Goal: Information Seeking & Learning: Check status

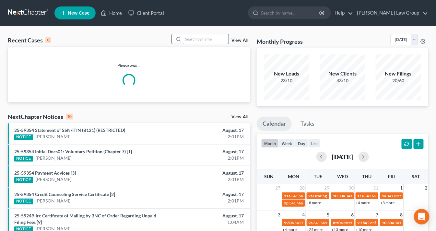
click at [193, 41] on input "search" at bounding box center [205, 38] width 45 height 9
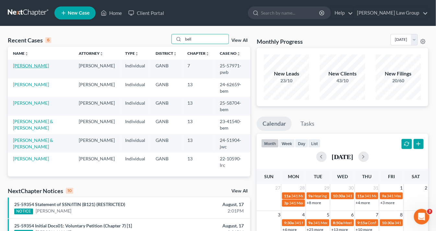
type input "bell"
click at [24, 66] on link "[PERSON_NAME]" at bounding box center [31, 66] width 36 height 6
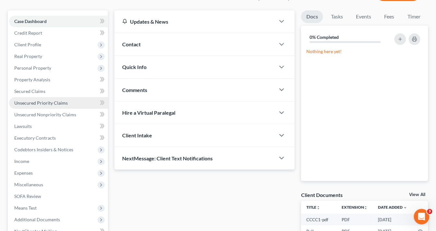
scroll to position [124, 0]
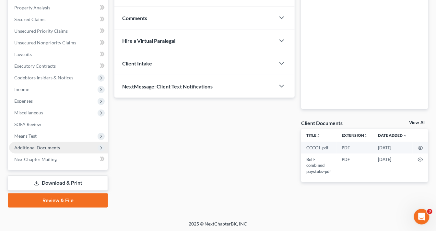
click at [51, 148] on span "Additional Documents" at bounding box center [37, 148] width 46 height 6
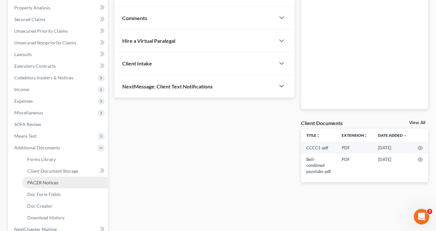
click at [58, 182] on link "PACER Notices" at bounding box center [65, 183] width 86 height 12
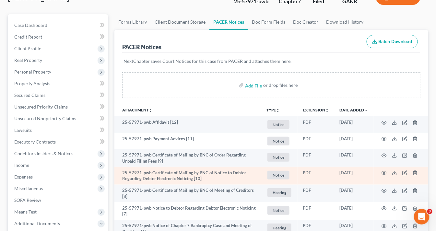
scroll to position [104, 0]
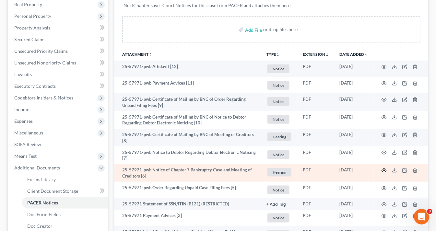
click at [386, 170] on icon "button" at bounding box center [384, 170] width 5 height 5
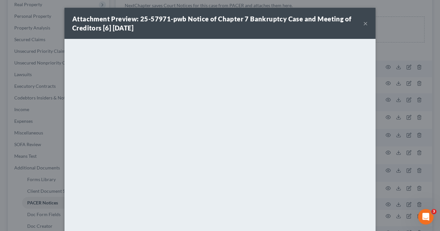
click at [365, 22] on button "×" at bounding box center [366, 23] width 5 height 8
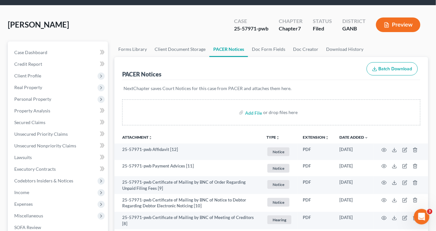
scroll to position [0, 0]
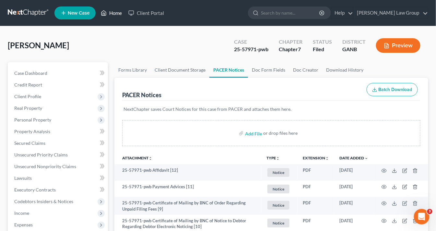
click at [114, 14] on link "Home" at bounding box center [112, 13] width 28 height 12
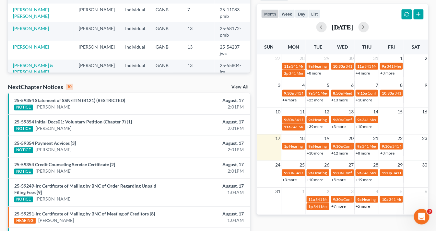
scroll to position [230, 0]
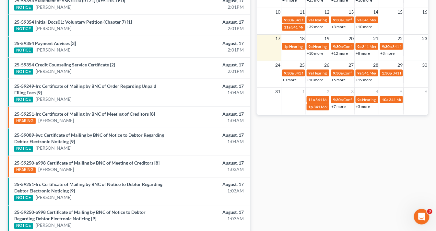
click at [336, 105] on link "+7 more" at bounding box center [338, 106] width 14 height 5
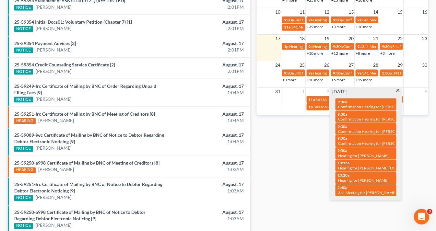
click at [399, 90] on span at bounding box center [398, 91] width 5 height 4
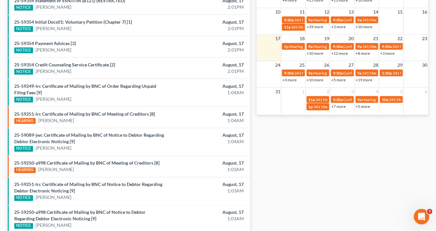
click at [357, 105] on link "+5 more" at bounding box center [363, 106] width 14 height 5
drag, startPoint x: 316, startPoint y: 175, endPoint x: 363, endPoint y: 121, distance: 72.4
click at [316, 174] on div "Monthly Progress Bankruptcy Bankruptcy August 2025 July 2025 June 2025 May 2025…" at bounding box center [343, 23] width 178 height 439
click at [359, 105] on link "+5 more" at bounding box center [363, 106] width 14 height 5
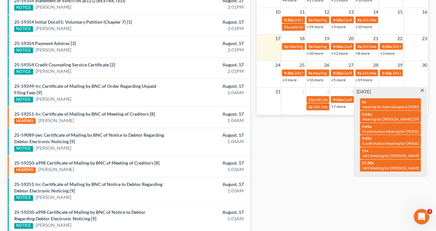
click at [424, 90] on span at bounding box center [422, 91] width 5 height 4
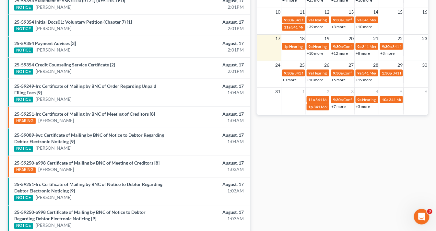
click at [340, 107] on link "+7 more" at bounding box center [338, 106] width 14 height 5
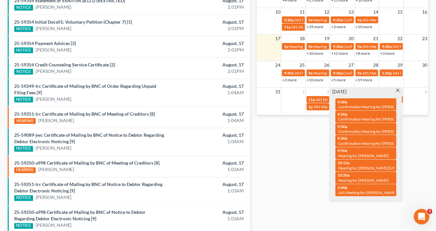
click at [357, 79] on link "+19 more" at bounding box center [364, 80] width 17 height 5
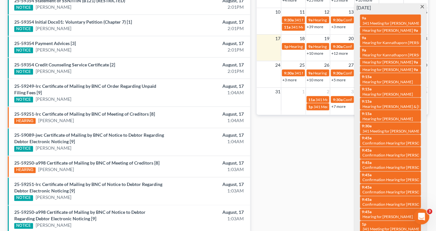
click at [272, 174] on div "Monthly Progress Bankruptcy Bankruptcy August 2025 July 2025 June 2025 May 2025…" at bounding box center [343, 23] width 178 height 439
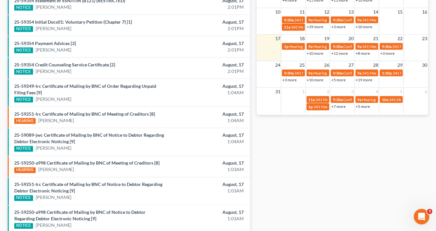
click at [357, 104] on link "+5 more" at bounding box center [363, 106] width 14 height 5
drag, startPoint x: 305, startPoint y: 146, endPoint x: 310, endPoint y: 140, distance: 7.6
click at [306, 145] on div "Monthly Progress Bankruptcy Bankruptcy August 2025 July 2025 June 2025 May 2025…" at bounding box center [343, 23] width 178 height 439
click at [384, 98] on span "10a" at bounding box center [385, 99] width 6 height 5
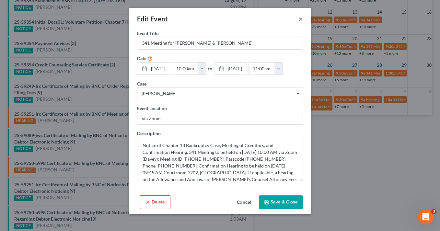
click at [301, 18] on button "×" at bounding box center [301, 19] width 5 height 8
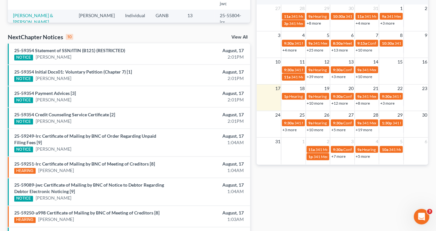
scroll to position [152, 0]
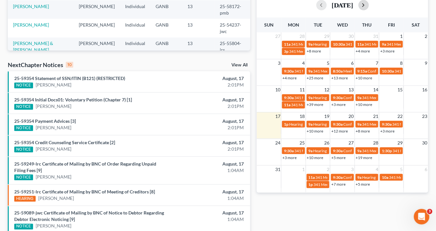
click at [369, 6] on button "button" at bounding box center [364, 5] width 10 height 10
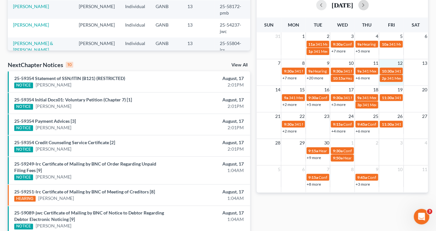
click at [390, 82] on div "7 8 9 10 11 12 13 9:30a 341 Meeting for Emily Trimble & Kevin Trimble 9a Hearin…" at bounding box center [343, 72] width 172 height 27
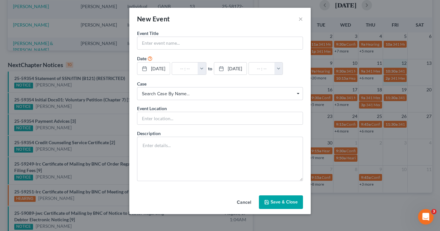
click at [354, 14] on div "New Event × Event Title * Date 9/12/2025 close Date 9/12/2025 Time 12:00 AM che…" at bounding box center [220, 115] width 440 height 231
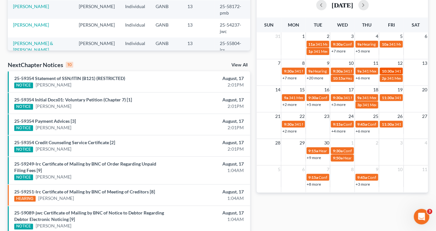
click at [386, 71] on span "10:30a" at bounding box center [388, 71] width 12 height 5
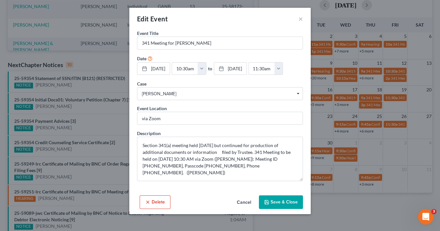
click at [400, 78] on div "Edit Event × Event Title * 341 Meeting for Cedric Brown Date 9/12/2025 close Da…" at bounding box center [220, 115] width 440 height 231
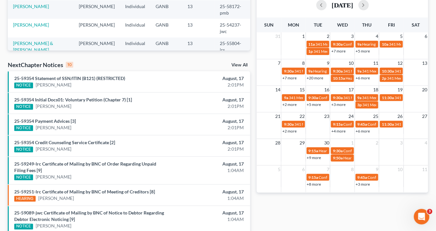
click at [400, 78] on span "341 Meeting for [PERSON_NAME] & [PERSON_NAME]" at bounding box center [433, 78] width 93 height 5
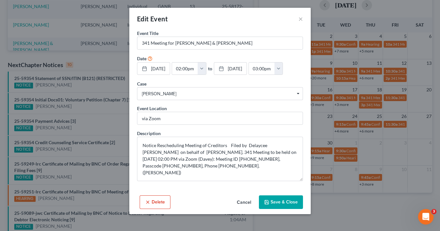
click at [286, 198] on button "Save & Close" at bounding box center [281, 203] width 44 height 14
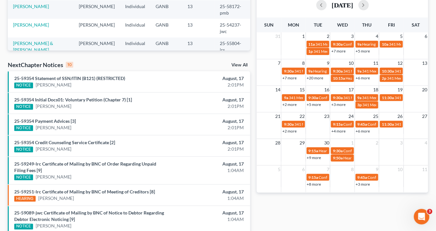
click at [187, 92] on li "25-59354 Initial Docs01: Voluntary Petition (Chapter 7) [1] NOTICE Robert Thoma…" at bounding box center [129, 102] width 243 height 21
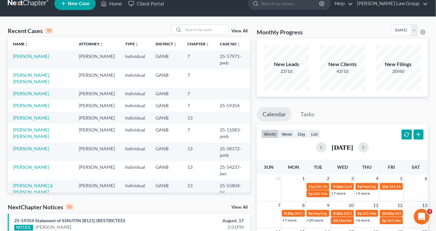
scroll to position [0, 0]
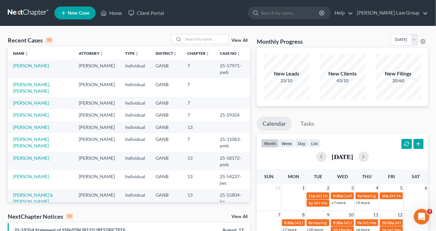
drag, startPoint x: 189, startPoint y: 39, endPoint x: 200, endPoint y: 60, distance: 23.4
click at [190, 41] on input "search" at bounding box center [205, 38] width 45 height 9
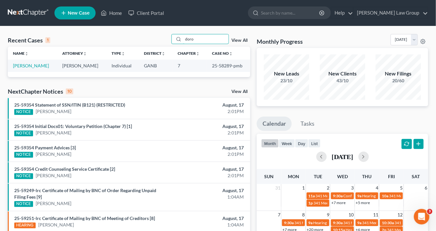
type input "doro"
click at [30, 65] on link "Doro, Brenda" at bounding box center [31, 66] width 36 height 6
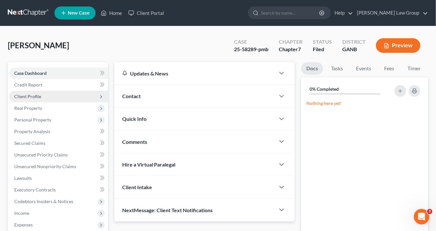
click at [35, 95] on span "Client Profile" at bounding box center [27, 97] width 27 height 6
click at [36, 95] on span "Client Profile" at bounding box center [27, 97] width 27 height 6
click at [33, 94] on span "Client Profile" at bounding box center [27, 97] width 27 height 6
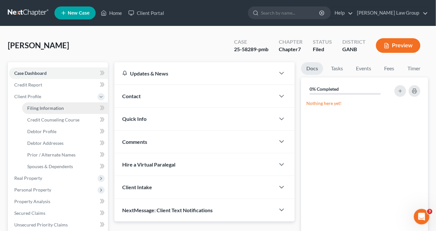
click at [40, 106] on span "Filing Information" at bounding box center [45, 108] width 37 height 6
select select "1"
select select "0"
select select "10"
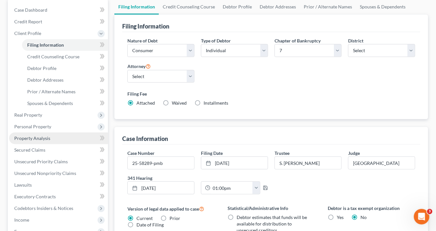
scroll to position [104, 0]
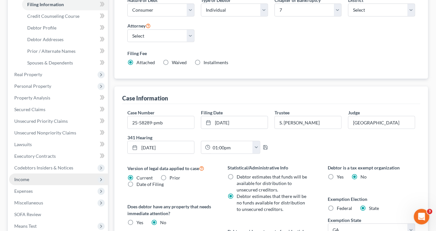
click at [32, 178] on span "Income" at bounding box center [58, 180] width 99 height 12
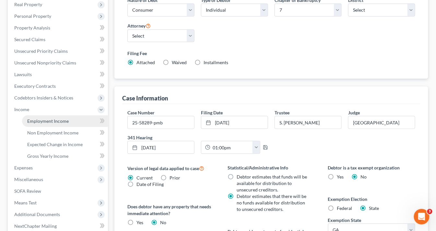
click at [43, 122] on span "Employment Income" at bounding box center [48, 121] width 42 height 6
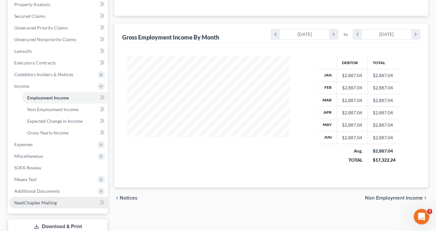
scroll to position [171, 0]
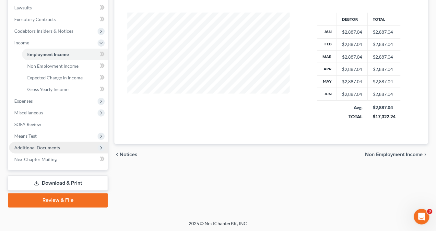
click at [63, 147] on span "Additional Documents" at bounding box center [58, 148] width 99 height 12
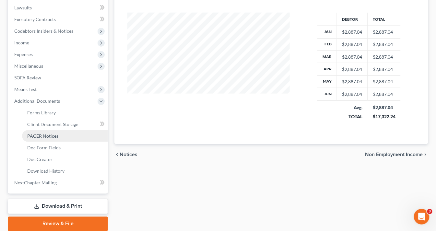
click at [47, 136] on span "PACER Notices" at bounding box center [42, 136] width 31 height 6
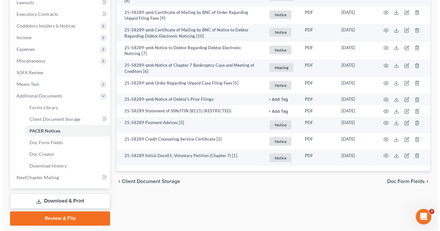
scroll to position [194, 0]
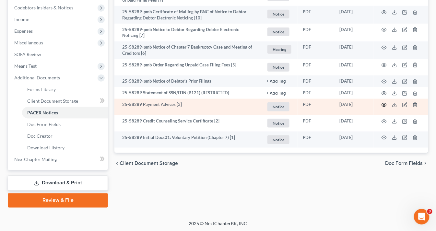
click at [384, 104] on circle "button" at bounding box center [384, 104] width 1 height 1
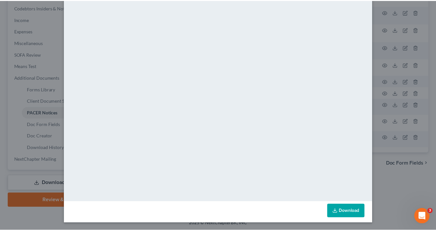
scroll to position [0, 0]
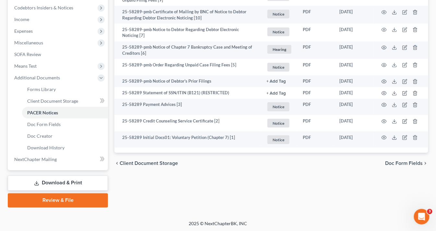
drag, startPoint x: 437, startPoint y: 75, endPoint x: 439, endPoint y: 2, distance: 72.7
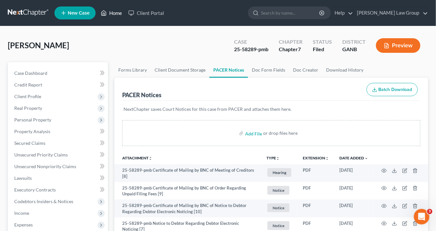
click at [117, 13] on link "Home" at bounding box center [112, 13] width 28 height 12
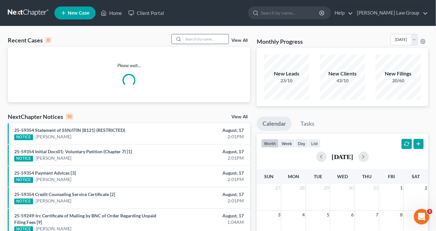
click at [189, 38] on input "search" at bounding box center [205, 38] width 45 height 9
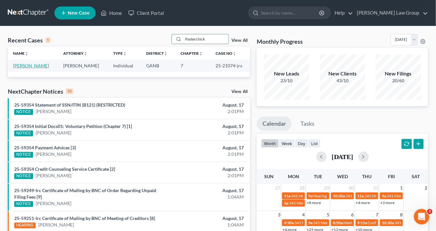
type input "Pasterchick"
click at [19, 66] on link "Pasterchick, Joseph" at bounding box center [31, 66] width 36 height 6
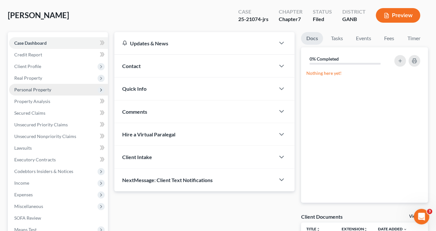
scroll to position [52, 0]
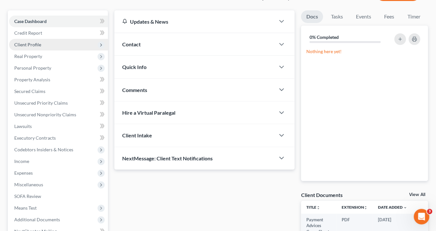
click at [30, 44] on span "Client Profile" at bounding box center [27, 45] width 27 height 6
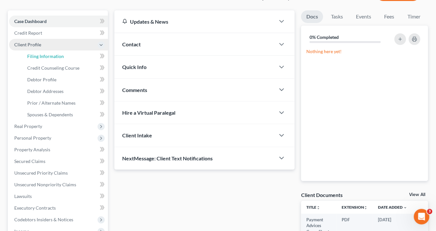
drag, startPoint x: 40, startPoint y: 55, endPoint x: 66, endPoint y: 49, distance: 26.5
click at [41, 55] on span "Filing Information" at bounding box center [45, 57] width 37 height 6
select select "1"
select select "0"
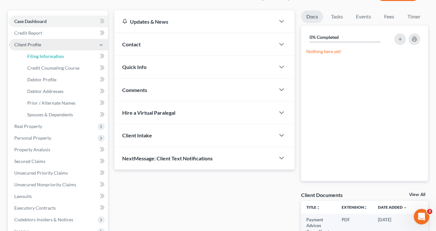
select select "19"
select select "0"
select select "10"
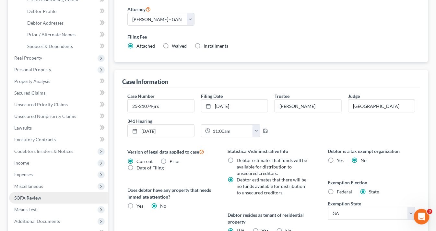
scroll to position [156, 0]
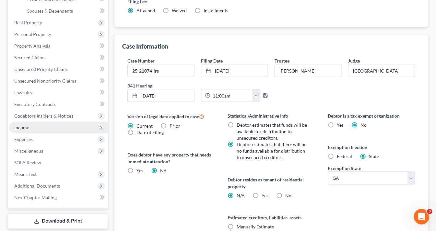
click at [22, 127] on span "Income" at bounding box center [21, 128] width 15 height 6
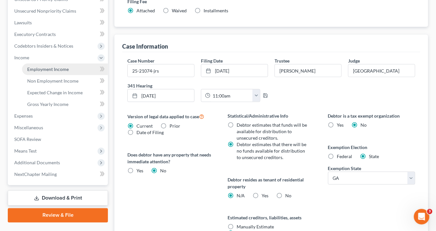
click at [40, 69] on span "Employment Income" at bounding box center [48, 69] width 42 height 6
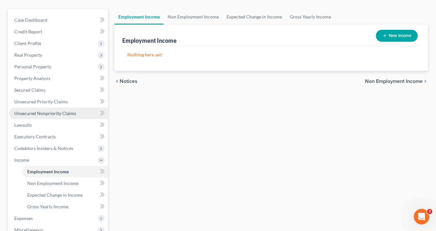
scroll to position [78, 0]
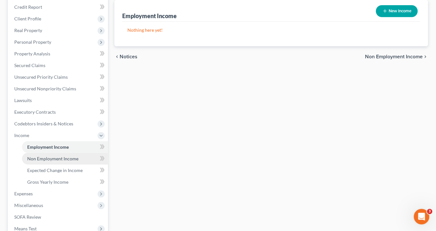
click at [50, 160] on span "Non Employment Income" at bounding box center [52, 159] width 51 height 6
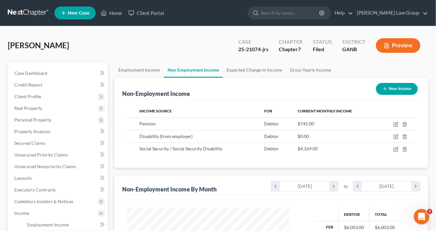
scroll to position [115, 175]
click at [117, 13] on link "Home" at bounding box center [112, 13] width 28 height 12
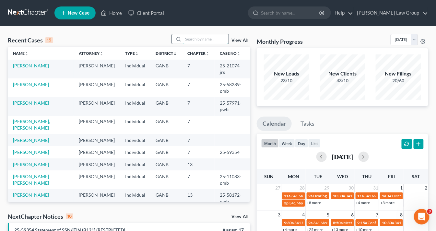
click at [198, 38] on input "search" at bounding box center [205, 38] width 45 height 9
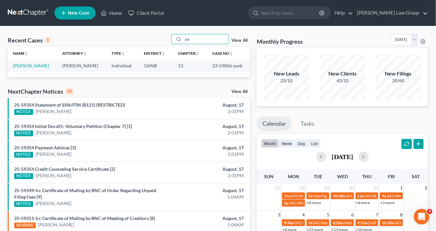
type input "p"
type input "Prince"
click at [17, 60] on div "Recent Cases 1 Prince View All Name unfold_more expand_more expand_less Attorne…" at bounding box center [218, 194] width 436 height 337
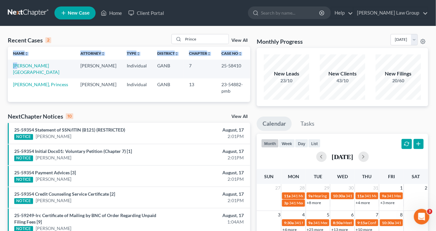
click at [55, 55] on th "Name unfold_more expand_more expand_less" at bounding box center [41, 53] width 67 height 13
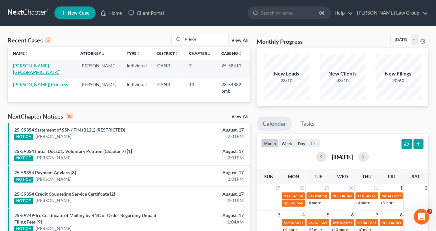
click at [33, 66] on link "Prince, Shelby" at bounding box center [36, 69] width 46 height 12
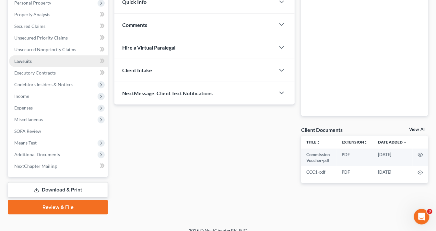
scroll to position [124, 0]
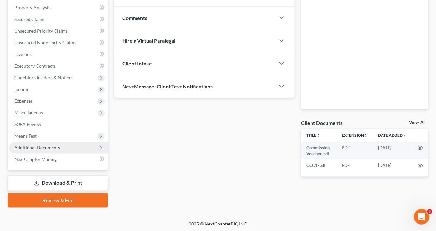
click at [56, 147] on span "Additional Documents" at bounding box center [37, 148] width 46 height 6
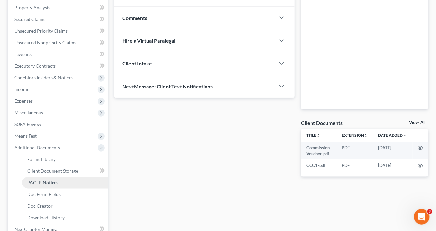
click at [58, 182] on link "PACER Notices" at bounding box center [65, 183] width 86 height 12
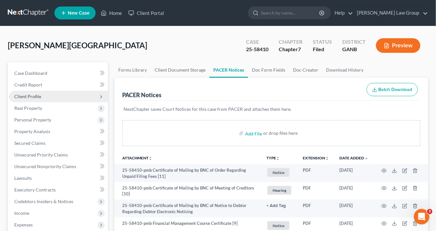
click at [38, 96] on span "Client Profile" at bounding box center [27, 97] width 27 height 6
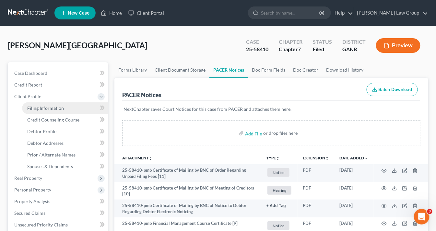
click at [41, 110] on span "Filing Information" at bounding box center [45, 108] width 37 height 6
select select "1"
select select "0"
select select "19"
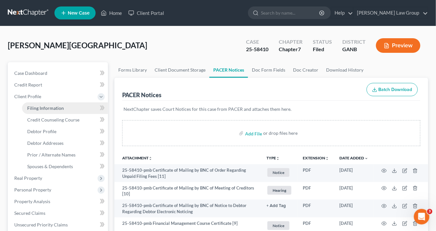
select select "0"
select select "10"
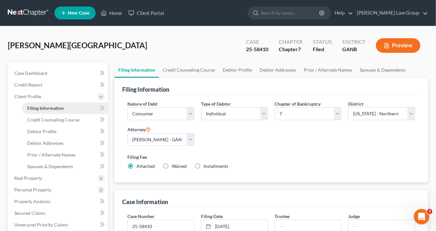
click at [47, 108] on span "Filing Information" at bounding box center [45, 108] width 37 height 6
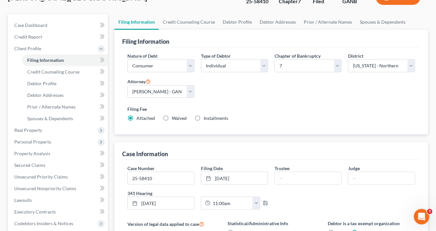
scroll to position [78, 0]
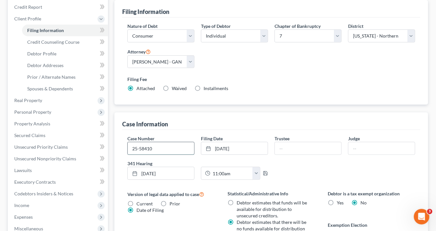
click at [156, 150] on input "25-58410" at bounding box center [161, 148] width 66 height 12
type input "25-58410-pmb"
click at [286, 147] on input "text" at bounding box center [308, 148] width 66 height 12
drag, startPoint x: 291, startPoint y: 147, endPoint x: 303, endPoint y: 150, distance: 12.4
click at [293, 148] on input "text" at bounding box center [308, 148] width 66 height 12
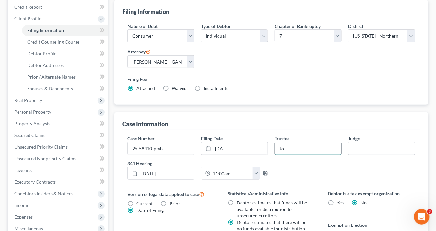
type input "Jordan E. Lubin"
click at [356, 148] on input "text" at bounding box center [382, 148] width 66 height 12
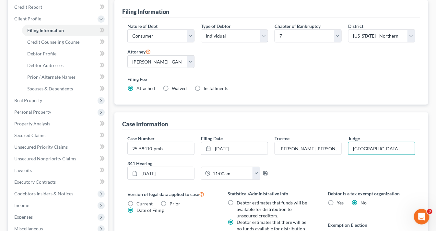
type input "ATLANTA"
click at [339, 81] on label "Filing Fee" at bounding box center [271, 79] width 288 height 7
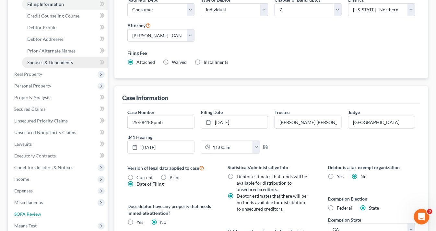
scroll to position [104, 0]
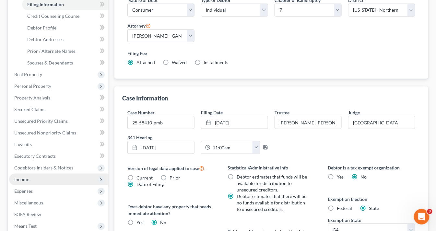
click at [29, 179] on span "Income" at bounding box center [58, 180] width 99 height 12
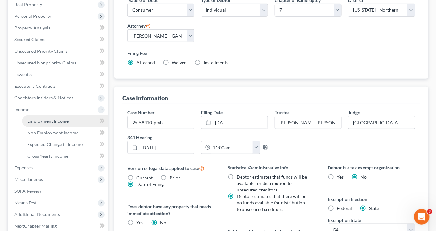
click at [36, 118] on span "Employment Income" at bounding box center [48, 121] width 42 height 6
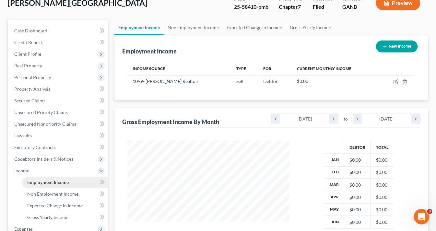
scroll to position [104, 0]
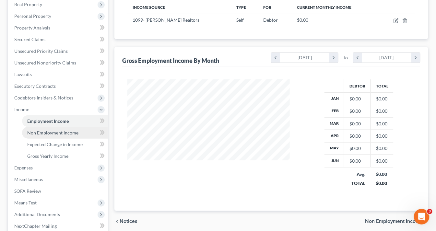
click at [41, 133] on span "Non Employment Income" at bounding box center [52, 133] width 51 height 6
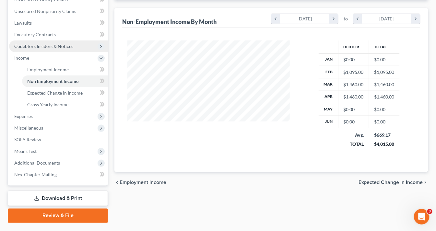
scroll to position [156, 0]
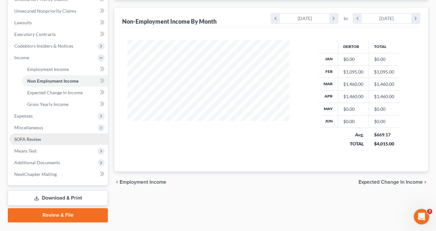
click at [30, 139] on span "SOFA Review" at bounding box center [27, 140] width 27 height 6
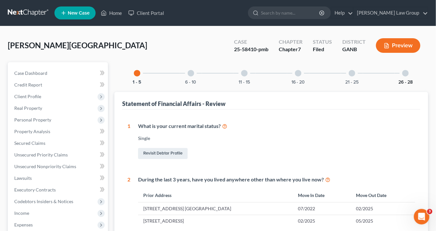
click at [400, 81] on button "26 - 28" at bounding box center [406, 82] width 14 height 5
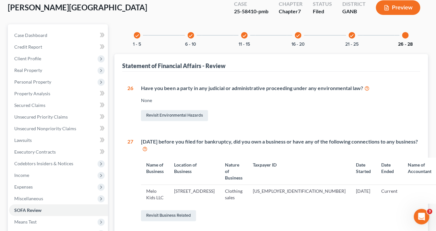
scroll to position [78, 0]
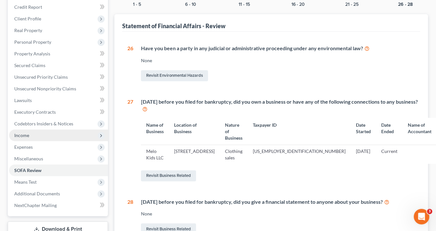
click at [32, 134] on span "Income" at bounding box center [58, 136] width 99 height 12
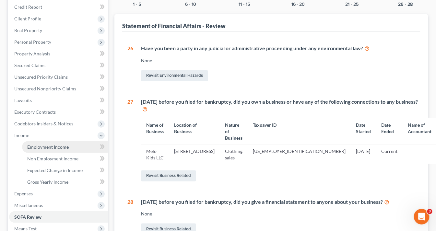
click at [46, 145] on span "Employment Income" at bounding box center [48, 147] width 42 height 6
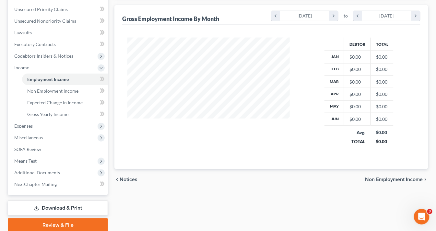
scroll to position [156, 0]
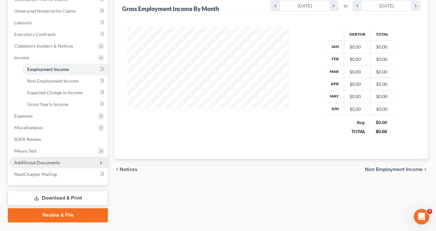
click at [52, 163] on span "Additional Documents" at bounding box center [37, 163] width 46 height 6
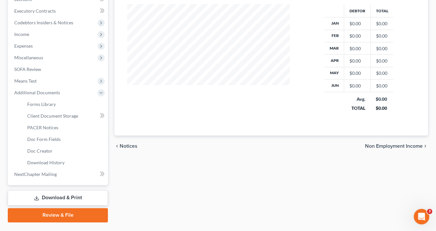
scroll to position [194, 0]
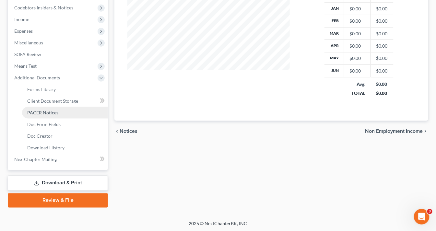
click at [53, 111] on span "PACER Notices" at bounding box center [42, 113] width 31 height 6
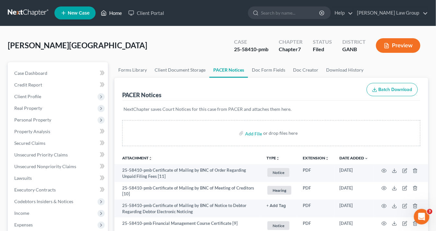
click at [116, 13] on link "Home" at bounding box center [112, 13] width 28 height 12
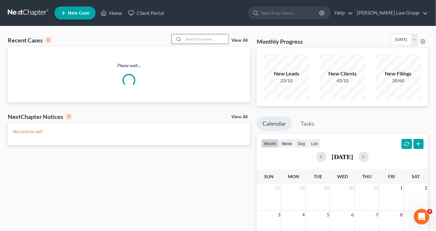
click at [198, 38] on input "search" at bounding box center [205, 38] width 45 height 9
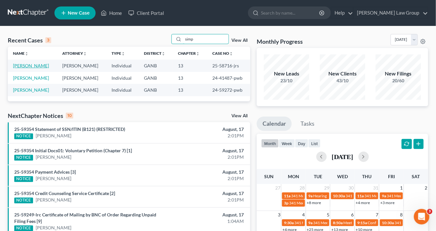
type input "simp"
click at [28, 66] on link "[PERSON_NAME]" at bounding box center [31, 66] width 36 height 6
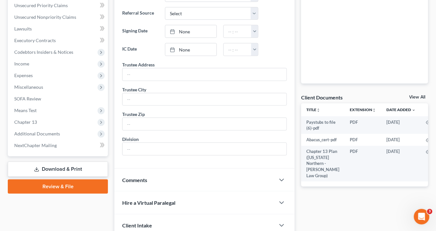
scroll to position [182, 0]
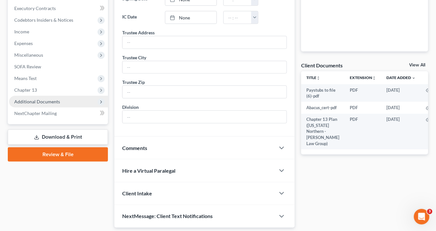
click at [36, 100] on span "Additional Documents" at bounding box center [37, 102] width 46 height 6
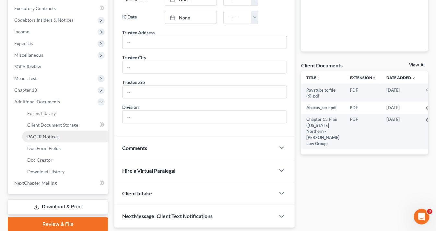
click at [48, 137] on span "PACER Notices" at bounding box center [42, 137] width 31 height 6
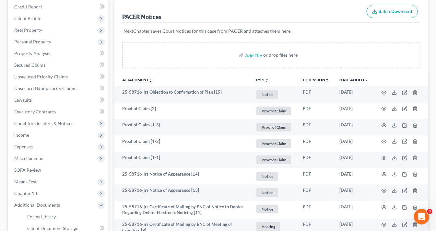
scroll to position [24, 0]
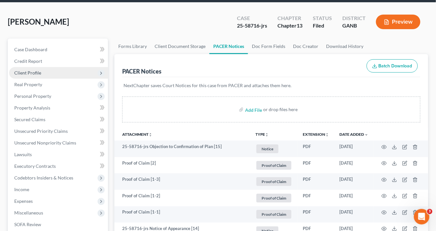
click at [35, 71] on span "Client Profile" at bounding box center [27, 73] width 27 height 6
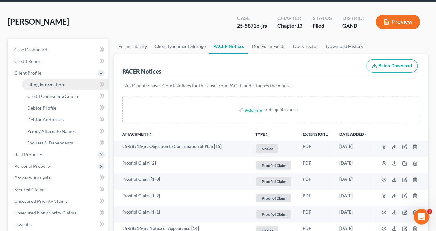
click at [54, 82] on span "Filing Information" at bounding box center [45, 85] width 37 height 6
select select "1"
select select "0"
select select "3"
select select "19"
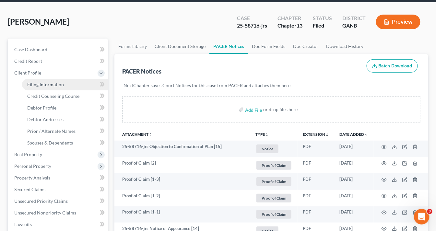
select select "0"
select select "10"
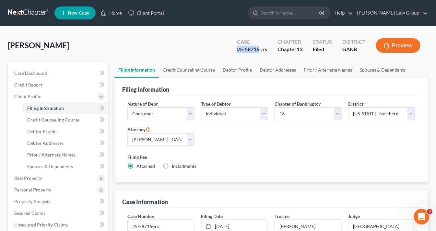
drag, startPoint x: 260, startPoint y: 49, endPoint x: 237, endPoint y: 49, distance: 22.7
click at [236, 49] on div "Case 25-58716-jrs" at bounding box center [252, 46] width 41 height 19
copy div "25-58716"
drag, startPoint x: 117, startPoint y: 13, endPoint x: 158, endPoint y: 12, distance: 41.2
click at [117, 13] on link "Home" at bounding box center [112, 13] width 28 height 12
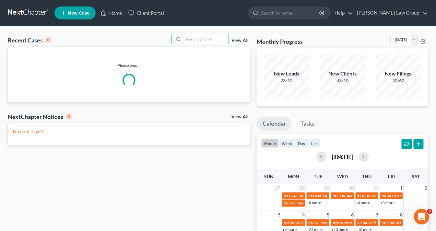
drag, startPoint x: 194, startPoint y: 40, endPoint x: 198, endPoint y: 44, distance: 6.0
click at [196, 41] on input "search" at bounding box center [205, 38] width 45 height 9
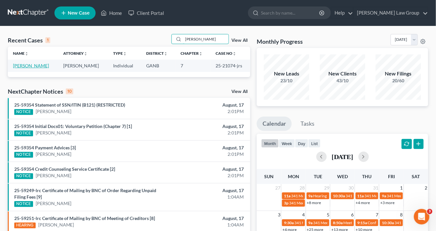
type input "paster"
click at [46, 65] on link "Pasterchick, Joseph" at bounding box center [31, 66] width 36 height 6
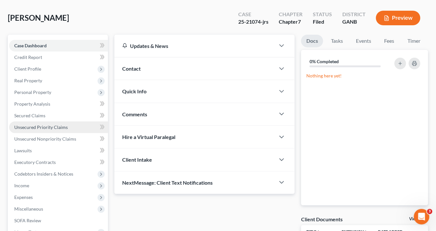
scroll to position [52, 0]
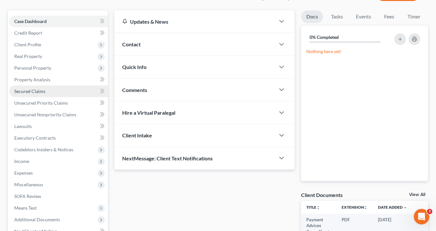
click at [28, 92] on span "Secured Claims" at bounding box center [29, 92] width 31 height 6
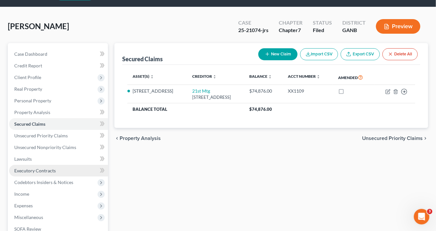
scroll to position [52, 0]
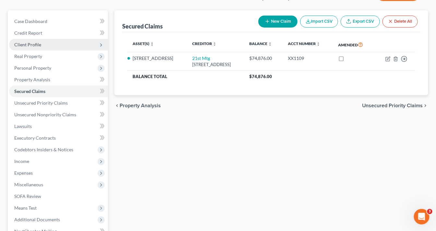
click at [37, 42] on span "Client Profile" at bounding box center [27, 45] width 27 height 6
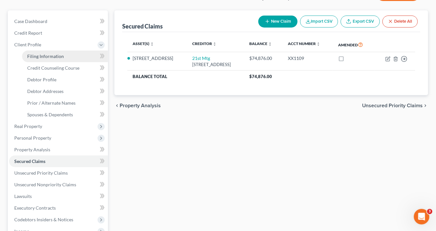
click at [46, 56] on span "Filing Information" at bounding box center [45, 57] width 37 height 6
select select "1"
select select "0"
select select "19"
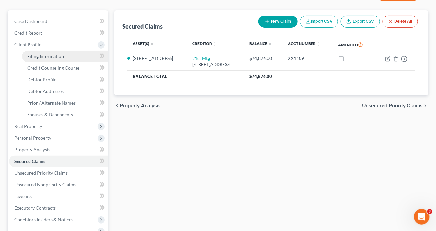
select select "0"
select select "10"
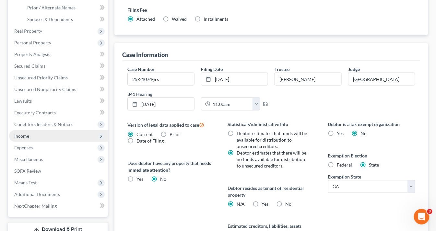
scroll to position [156, 0]
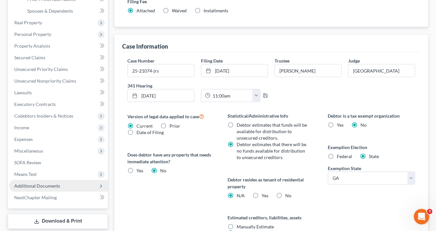
click at [48, 187] on span "Additional Documents" at bounding box center [37, 186] width 46 height 6
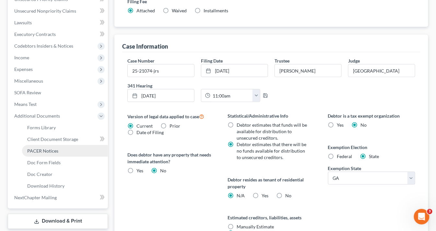
click at [49, 151] on span "PACER Notices" at bounding box center [42, 151] width 31 height 6
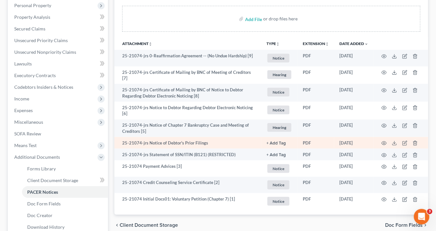
scroll to position [130, 0]
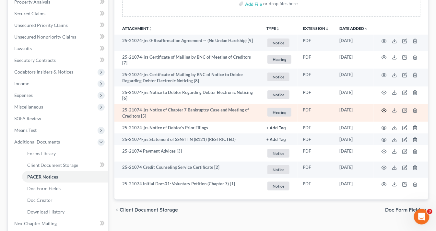
click at [384, 108] on icon "button" at bounding box center [384, 110] width 5 height 5
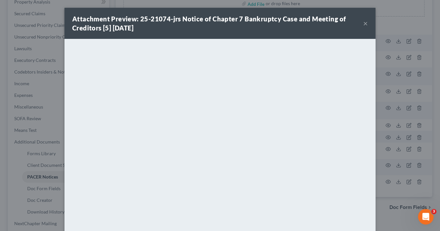
click at [364, 24] on button "×" at bounding box center [366, 23] width 5 height 8
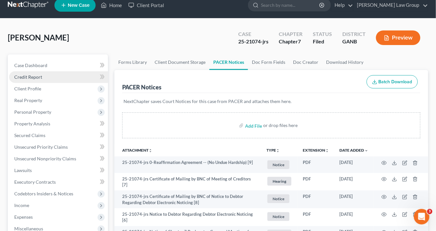
scroll to position [0, 0]
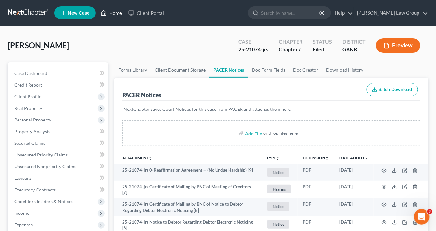
click at [120, 13] on link "Home" at bounding box center [112, 13] width 28 height 12
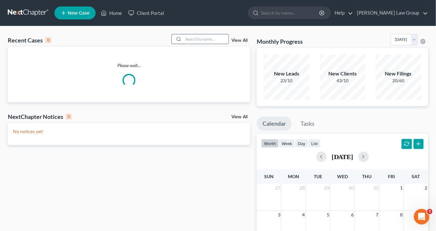
click at [194, 40] on input "search" at bounding box center [205, 38] width 45 height 9
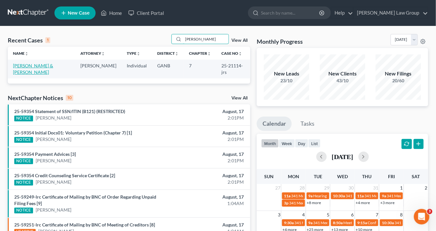
type input "Trimble"
click at [40, 66] on link "Trimble, Emily & Kevin" at bounding box center [33, 69] width 40 height 12
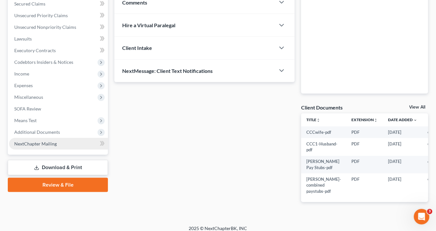
scroll to position [145, 0]
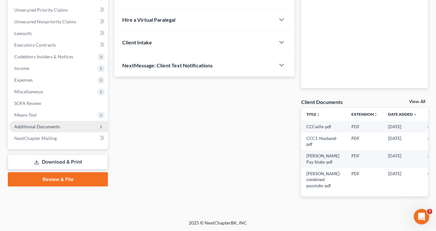
click at [36, 124] on span "Additional Documents" at bounding box center [37, 127] width 46 height 6
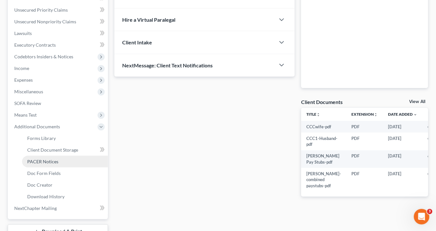
click at [46, 161] on span "PACER Notices" at bounding box center [42, 162] width 31 height 6
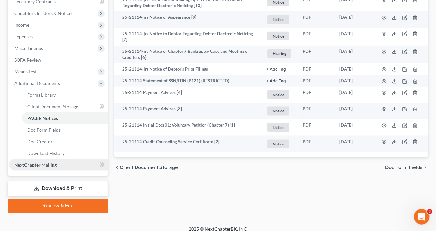
scroll to position [194, 0]
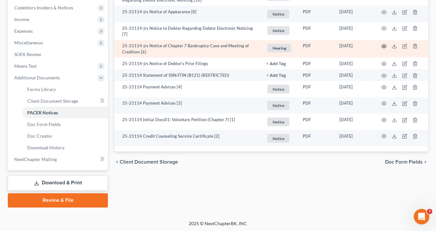
click at [384, 46] on circle "button" at bounding box center [384, 46] width 1 height 1
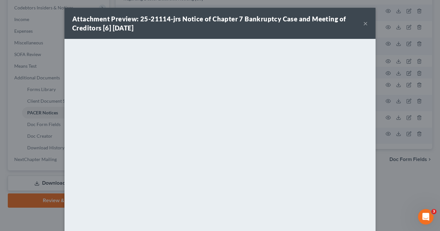
click at [364, 21] on button "×" at bounding box center [366, 23] width 5 height 8
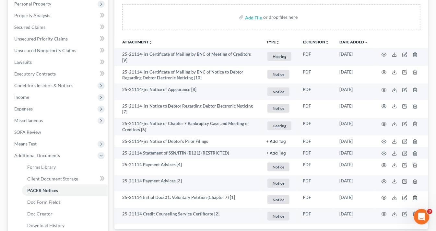
scroll to position [64, 0]
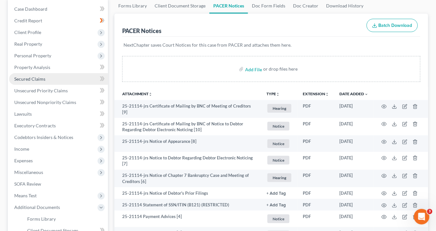
click at [43, 78] on span "Secured Claims" at bounding box center [29, 79] width 31 height 6
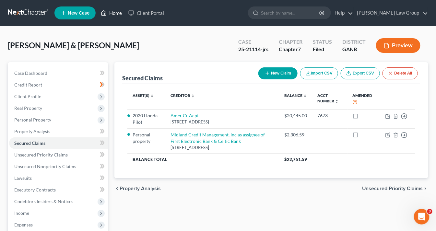
click at [114, 12] on link "Home" at bounding box center [112, 13] width 28 height 12
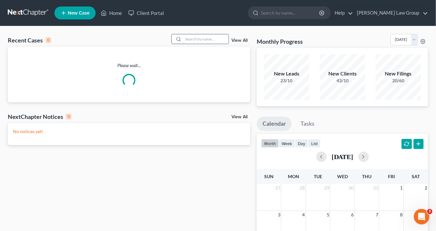
click at [201, 40] on input "search" at bounding box center [205, 38] width 45 height 9
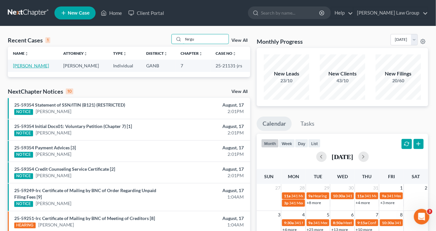
type input "fergu"
click at [37, 65] on link "Ferguson, Desmond" at bounding box center [31, 66] width 36 height 6
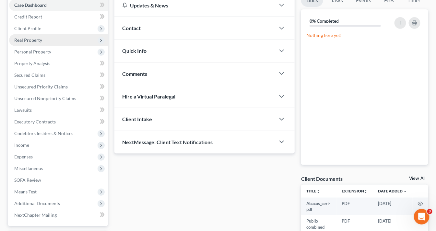
scroll to position [78, 0]
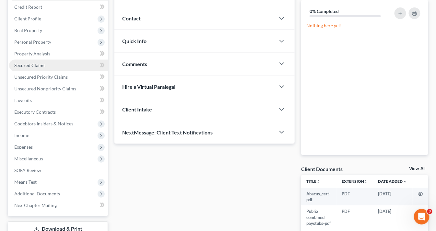
click at [26, 64] on span "Secured Claims" at bounding box center [29, 66] width 31 height 6
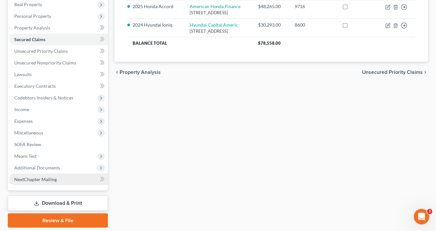
scroll to position [124, 0]
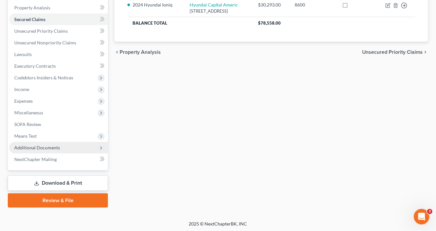
click at [37, 145] on span "Additional Documents" at bounding box center [37, 148] width 46 height 6
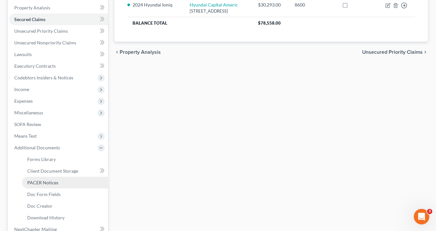
click at [42, 181] on span "PACER Notices" at bounding box center [42, 183] width 31 height 6
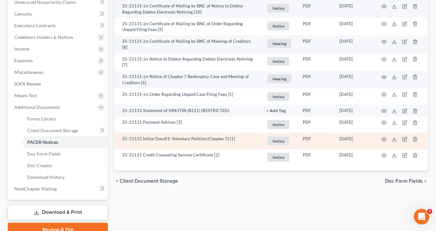
scroll to position [182, 0]
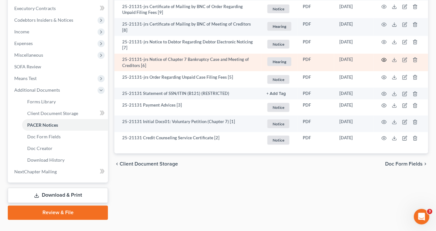
click at [384, 58] on icon "button" at bounding box center [384, 60] width 5 height 4
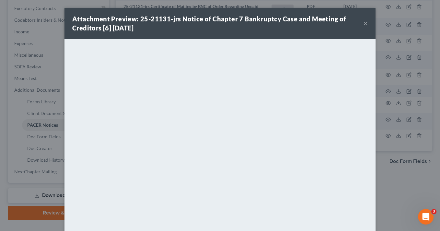
click at [365, 25] on button "×" at bounding box center [366, 23] width 5 height 8
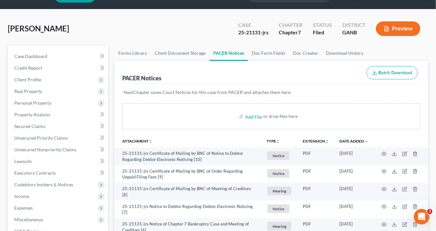
scroll to position [0, 0]
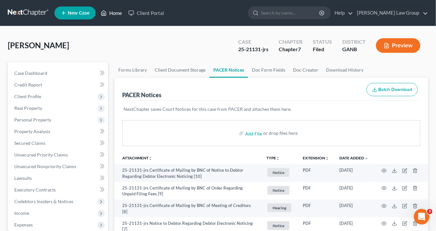
drag, startPoint x: 114, startPoint y: 13, endPoint x: 141, endPoint y: 20, distance: 27.5
click at [114, 13] on link "Home" at bounding box center [112, 13] width 28 height 12
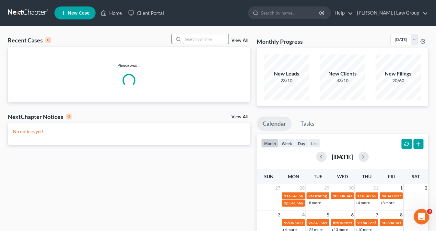
click at [192, 40] on input "search" at bounding box center [205, 38] width 45 height 9
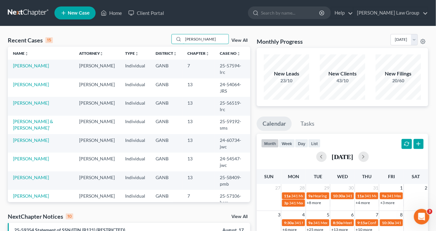
scroll to position [52, 0]
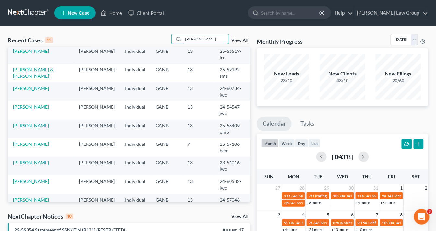
type input "lee"
click at [42, 68] on link "[PERSON_NAME] & [PERSON_NAME]'" at bounding box center [33, 73] width 40 height 12
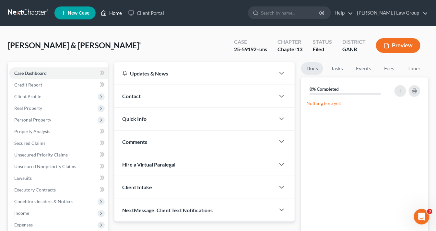
click at [118, 14] on link "Home" at bounding box center [112, 13] width 28 height 12
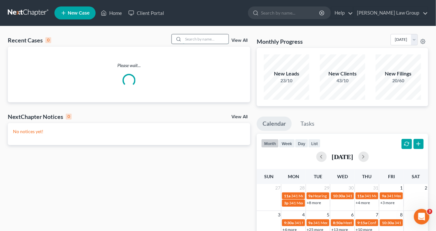
click at [218, 40] on input "search" at bounding box center [205, 38] width 45 height 9
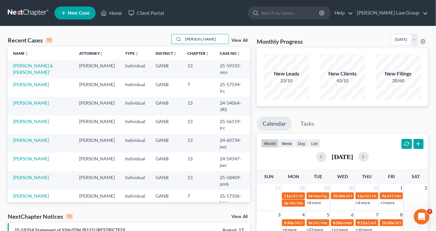
scroll to position [78, 0]
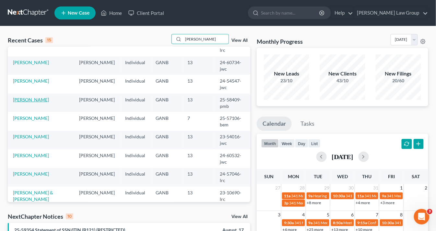
type input "Lee"
click at [29, 100] on link "Lee, Traci" at bounding box center [31, 100] width 36 height 6
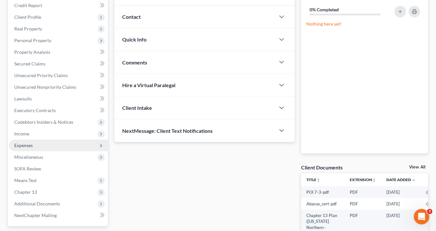
scroll to position [145, 0]
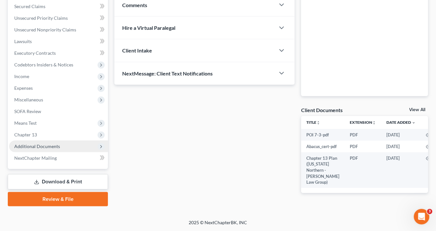
click at [39, 144] on span "Additional Documents" at bounding box center [37, 147] width 46 height 6
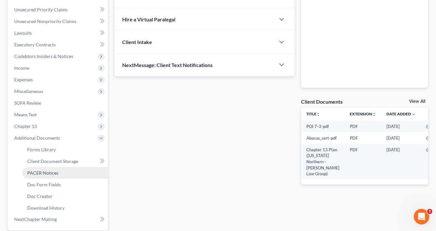
click at [42, 172] on span "PACER Notices" at bounding box center [42, 173] width 31 height 6
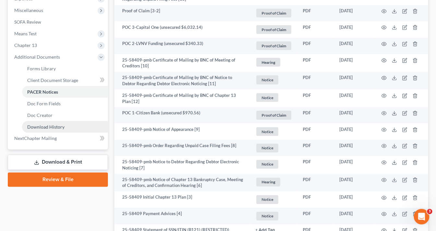
scroll to position [259, 0]
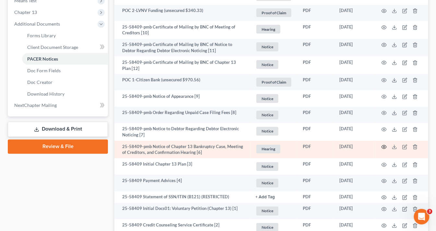
click at [384, 147] on circle "button" at bounding box center [384, 147] width 1 height 1
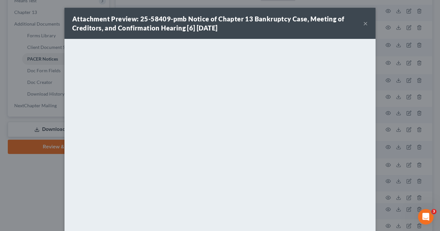
click at [365, 23] on button "×" at bounding box center [366, 23] width 5 height 8
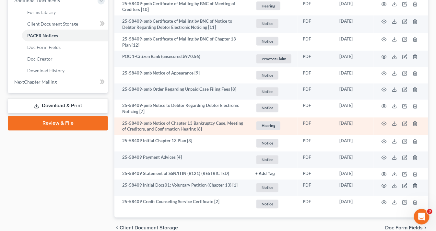
scroll to position [311, 0]
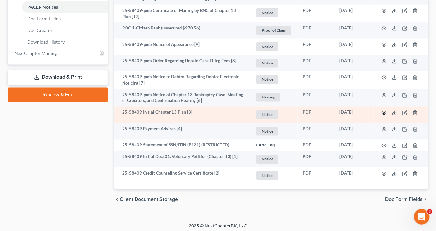
click at [385, 113] on icon "button" at bounding box center [384, 113] width 5 height 5
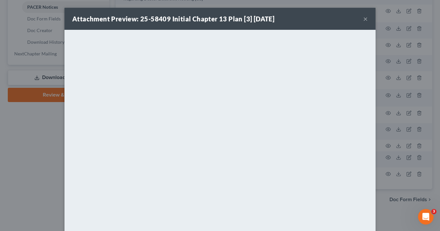
click at [364, 19] on button "×" at bounding box center [366, 19] width 5 height 8
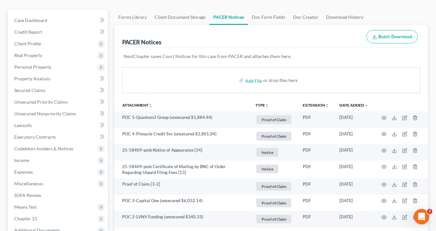
scroll to position [0, 0]
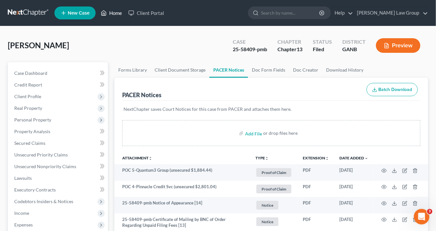
drag, startPoint x: 115, startPoint y: 15, endPoint x: 222, endPoint y: 33, distance: 108.7
click at [115, 15] on link "Home" at bounding box center [112, 13] width 28 height 12
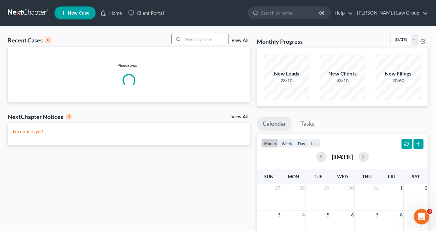
click at [200, 39] on input "search" at bounding box center [205, 38] width 45 height 9
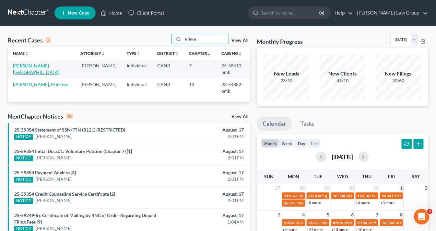
type input "Prince"
click at [27, 64] on link "Prince, Shelby" at bounding box center [36, 69] width 46 height 12
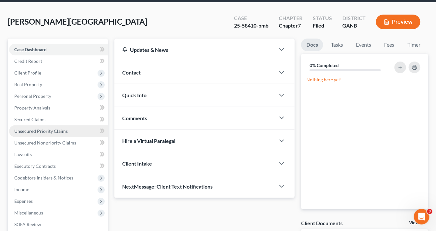
scroll to position [52, 0]
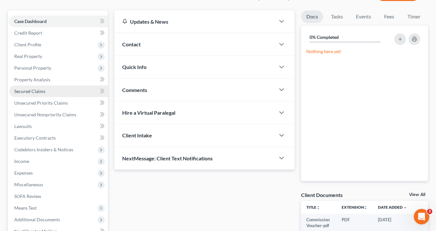
click at [23, 91] on span "Secured Claims" at bounding box center [29, 92] width 31 height 6
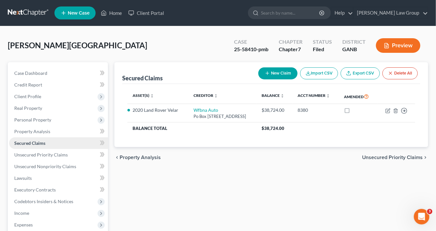
click at [43, 143] on span "Secured Claims" at bounding box center [29, 143] width 31 height 6
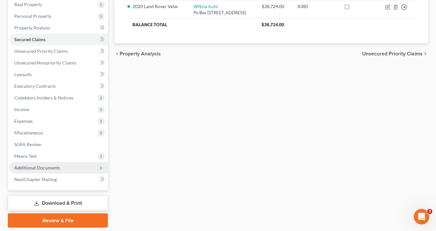
click at [57, 165] on span "Additional Documents" at bounding box center [37, 168] width 46 height 6
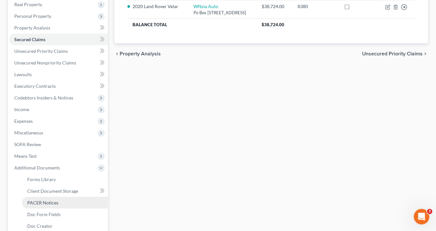
click at [54, 201] on span "PACER Notices" at bounding box center [42, 203] width 31 height 6
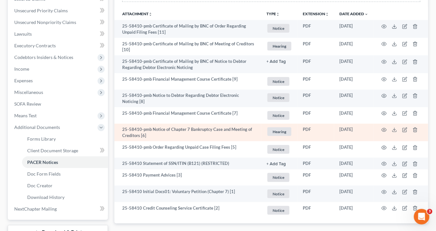
scroll to position [156, 0]
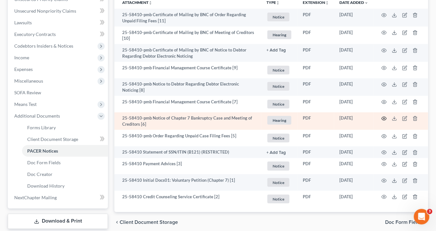
click at [385, 118] on circle "button" at bounding box center [384, 118] width 1 height 1
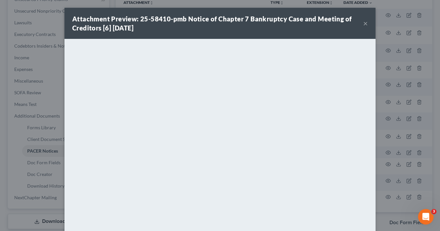
click at [364, 22] on button "×" at bounding box center [366, 23] width 5 height 8
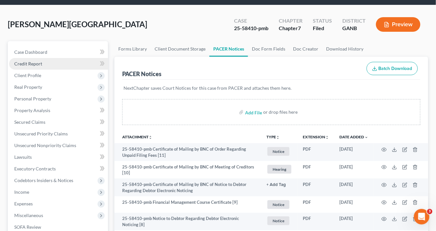
scroll to position [0, 0]
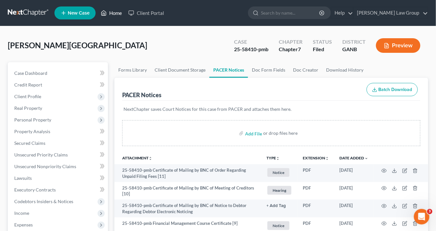
click at [116, 12] on link "Home" at bounding box center [112, 13] width 28 height 12
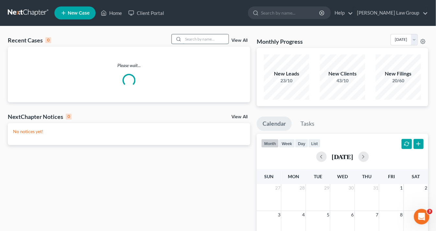
click at [209, 38] on input "search" at bounding box center [205, 38] width 45 height 9
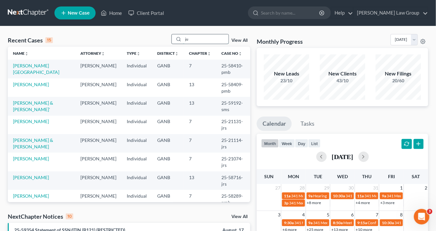
type input "j"
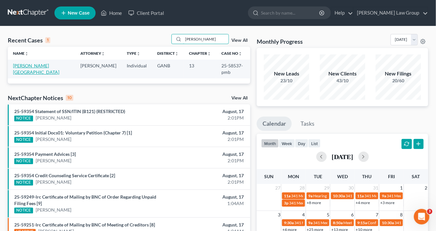
type input "Joubert"
click at [38, 65] on link "Joubert, Ludnie" at bounding box center [36, 69] width 46 height 12
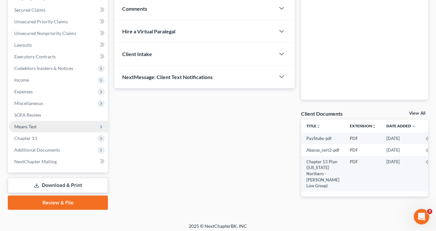
scroll to position [143, 0]
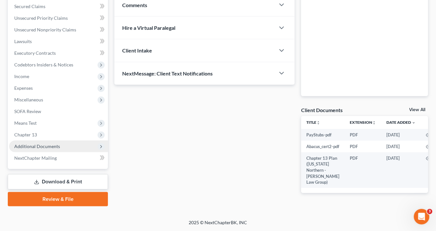
click at [45, 141] on span "Additional Documents" at bounding box center [58, 147] width 99 height 12
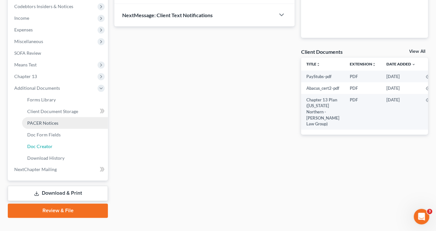
click at [44, 148] on link "Doc Creator" at bounding box center [65, 147] width 86 height 12
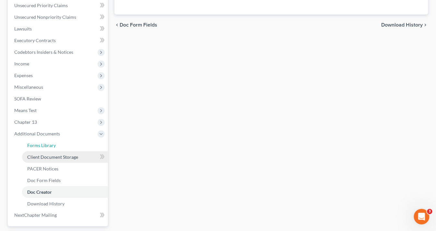
click at [40, 121] on ul "Case Dashboard Payments Invoices Payments Payments Credit Report Client Profile" at bounding box center [58, 70] width 99 height 304
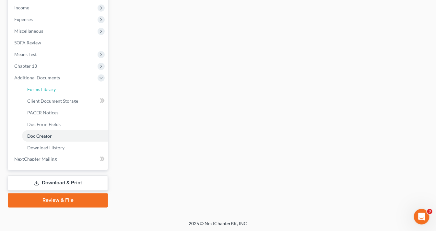
scroll to position [206, 0]
click at [51, 111] on span "PACER Notices" at bounding box center [42, 113] width 31 height 6
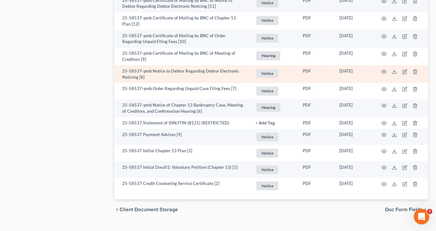
scroll to position [445, 0]
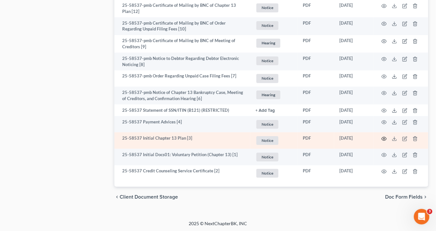
click at [384, 138] on circle "button" at bounding box center [384, 138] width 1 height 1
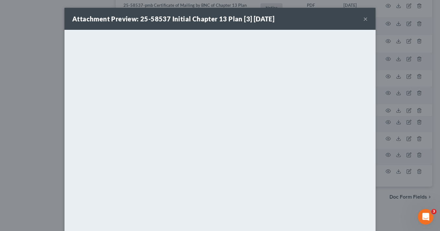
drag, startPoint x: 363, startPoint y: 19, endPoint x: 310, endPoint y: 2, distance: 55.4
click at [364, 19] on button "×" at bounding box center [366, 19] width 5 height 8
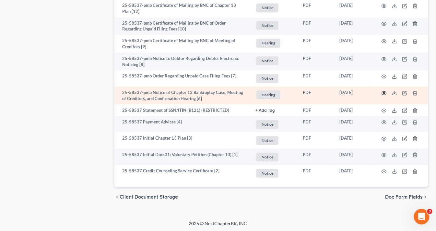
click at [384, 92] on circle "button" at bounding box center [384, 92] width 1 height 1
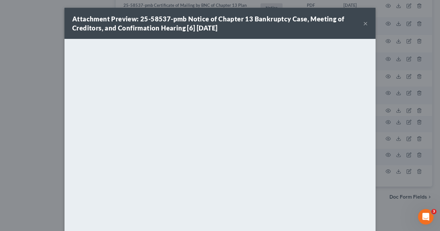
drag, startPoint x: 364, startPoint y: 23, endPoint x: 359, endPoint y: 33, distance: 11.2
click at [364, 22] on button "×" at bounding box center [366, 23] width 5 height 8
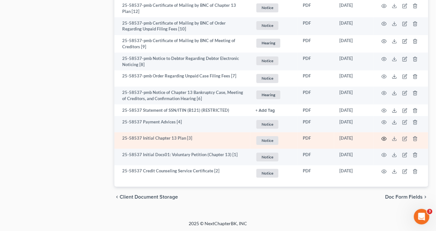
click at [383, 137] on icon "button" at bounding box center [384, 139] width 5 height 4
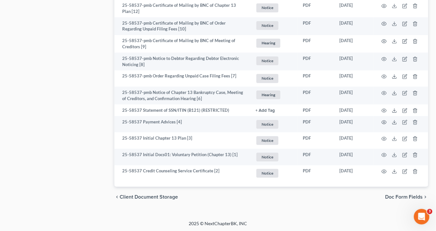
click at [383, 137] on div "Attachment Preview: 25-58537 Initial Chapter 13 Plan [3] 07/30/2025 × <object n…" at bounding box center [218, 115] width 436 height 231
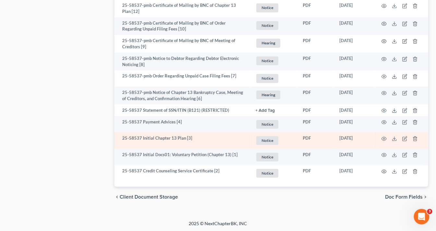
click at [390, 138] on td at bounding box center [401, 140] width 54 height 17
click at [384, 138] on circle "button" at bounding box center [384, 138] width 1 height 1
click at [385, 137] on icon "button" at bounding box center [384, 139] width 5 height 4
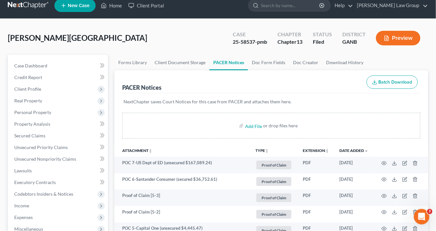
scroll to position [0, 0]
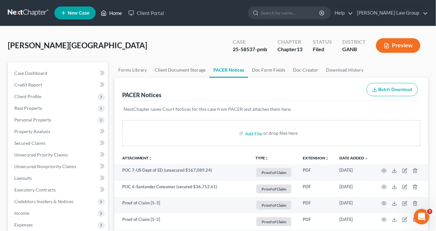
drag, startPoint x: 117, startPoint y: 13, endPoint x: 219, endPoint y: 58, distance: 111.2
click at [118, 13] on link "Home" at bounding box center [112, 13] width 28 height 12
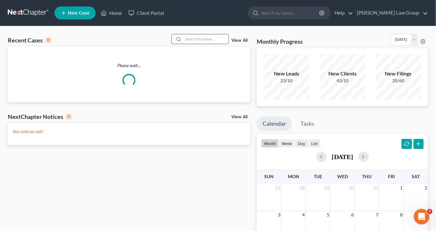
click at [196, 38] on input "search" at bounding box center [205, 38] width 45 height 9
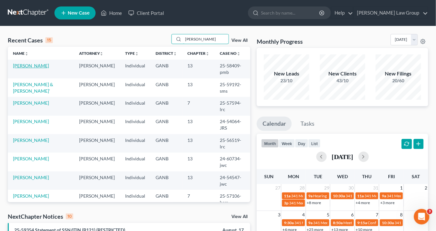
type input "lee"
click at [22, 65] on link "Lee, Traci" at bounding box center [31, 66] width 36 height 6
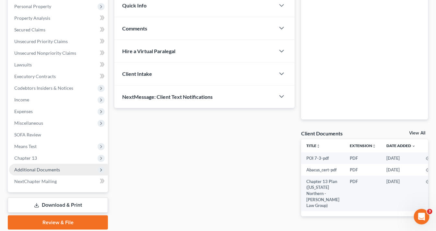
scroll to position [145, 0]
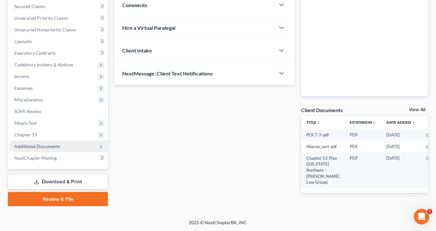
click at [60, 141] on span "Additional Documents" at bounding box center [58, 147] width 99 height 12
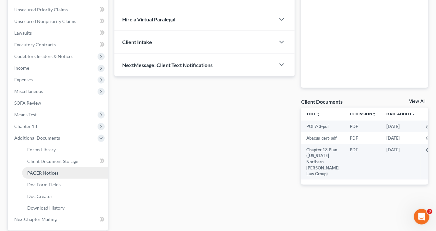
click at [50, 174] on span "PACER Notices" at bounding box center [42, 173] width 31 height 6
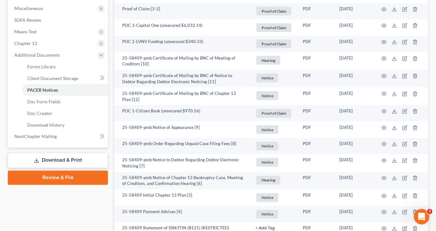
scroll to position [311, 0]
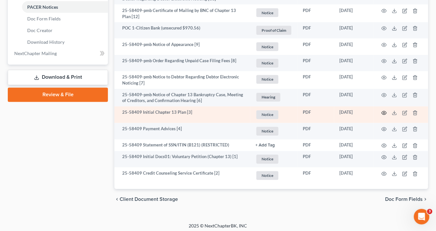
click at [383, 112] on icon "button" at bounding box center [384, 113] width 5 height 5
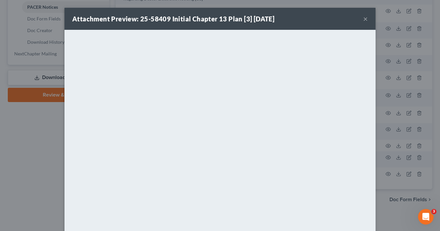
drag, startPoint x: 362, startPoint y: 18, endPoint x: 331, endPoint y: 0, distance: 35.4
click at [364, 17] on button "×" at bounding box center [366, 19] width 5 height 8
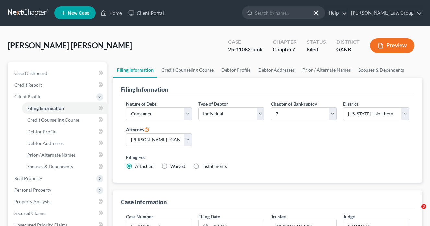
select select "1"
select select "0"
select select "19"
select select "0"
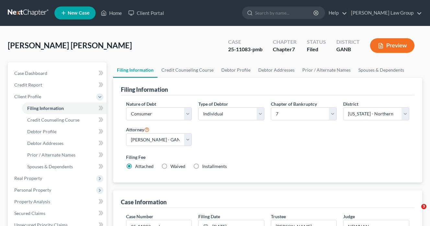
select select "10"
click at [64, 16] on icon at bounding box center [64, 13] width 6 height 8
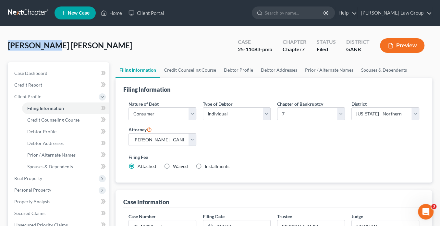
drag, startPoint x: 55, startPoint y: 33, endPoint x: -34, endPoint y: 27, distance: 89.8
click at [0, 27] on html "Home New Case Client Portal Saedi Law Group info@saedilawgroup.com My Account S…" at bounding box center [220, 227] width 440 height 454
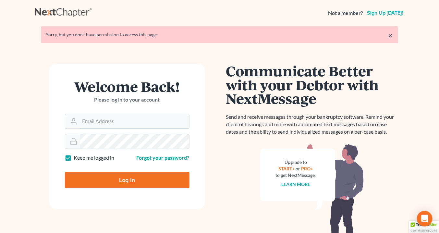
type input "[EMAIL_ADDRESS][DOMAIN_NAME]"
click at [139, 184] on input "Log In" at bounding box center [127, 180] width 125 height 16
type input "Thinking..."
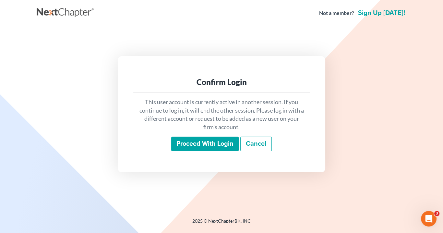
click at [213, 147] on input "Proceed with login" at bounding box center [204, 144] width 67 height 15
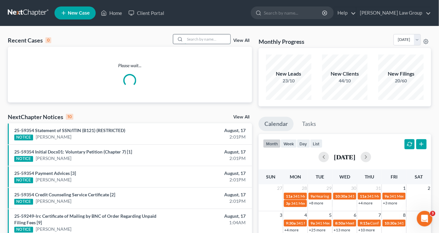
drag, startPoint x: 188, startPoint y: 41, endPoint x: 191, endPoint y: 39, distance: 3.5
click at [189, 40] on input "search" at bounding box center [207, 38] width 45 height 9
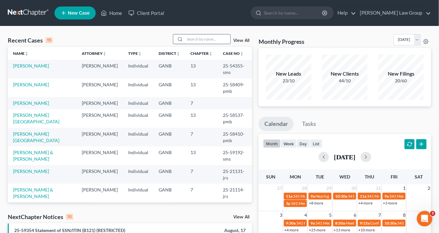
type input "K"
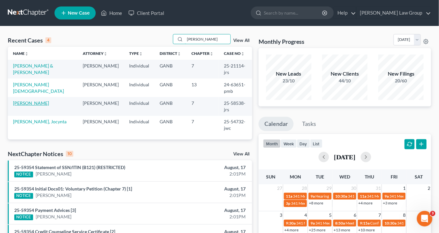
type input "[PERSON_NAME]"
click at [30, 100] on link "[PERSON_NAME]" at bounding box center [31, 103] width 36 height 6
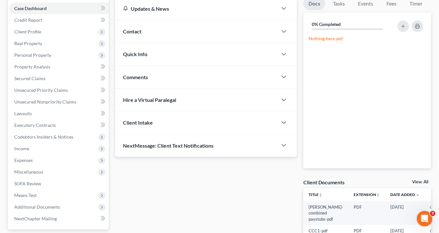
scroll to position [19, 0]
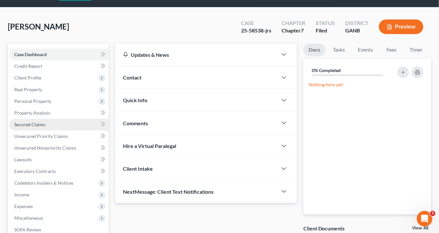
click at [32, 123] on span "Secured Claims" at bounding box center [29, 125] width 31 height 6
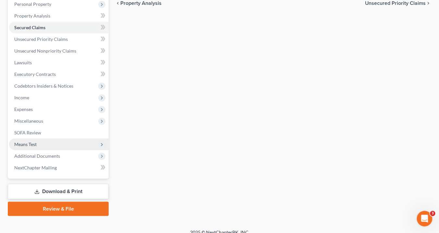
scroll to position [123, 0]
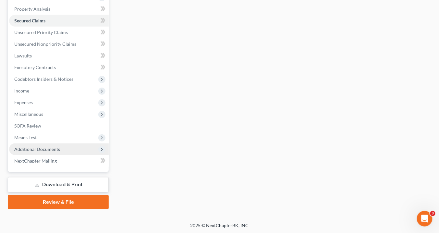
click at [40, 149] on span "Additional Documents" at bounding box center [37, 149] width 46 height 6
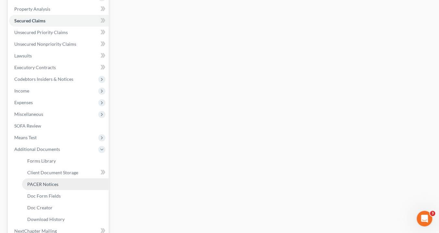
click at [47, 184] on span "PACER Notices" at bounding box center [42, 184] width 31 height 6
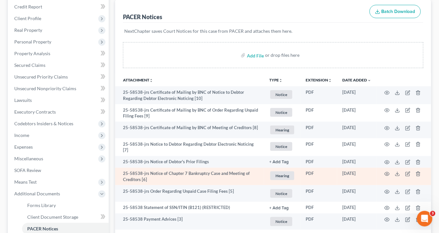
scroll to position [182, 0]
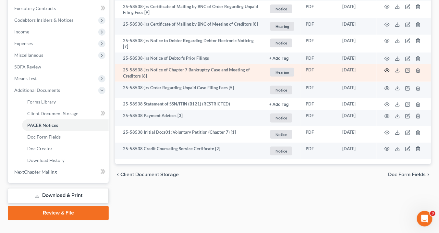
click at [387, 70] on circle "button" at bounding box center [386, 70] width 1 height 1
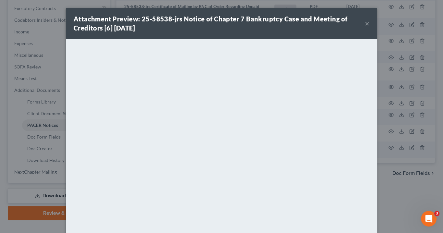
click at [365, 24] on button "×" at bounding box center [367, 23] width 5 height 8
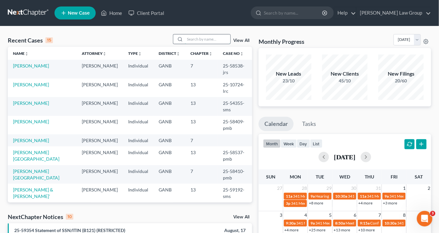
click at [201, 39] on input "search" at bounding box center [207, 38] width 45 height 9
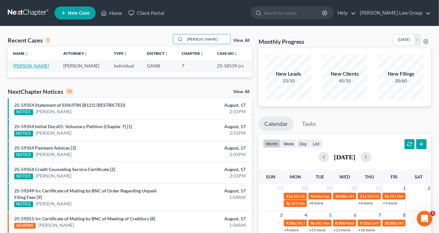
type input "Dyous"
click at [45, 66] on link "Dyous, Jacqueline" at bounding box center [31, 66] width 36 height 6
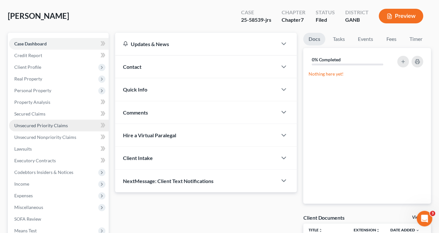
scroll to position [52, 0]
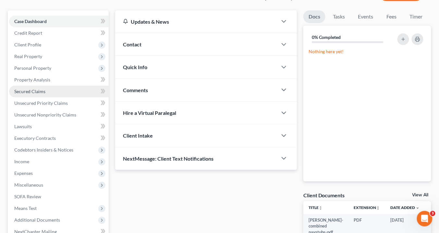
click at [22, 93] on span "Secured Claims" at bounding box center [29, 92] width 31 height 6
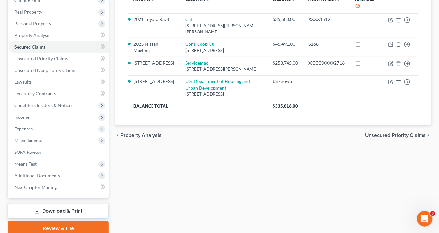
scroll to position [123, 0]
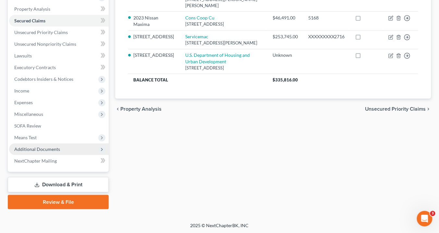
click at [34, 148] on span "Additional Documents" at bounding box center [37, 149] width 46 height 6
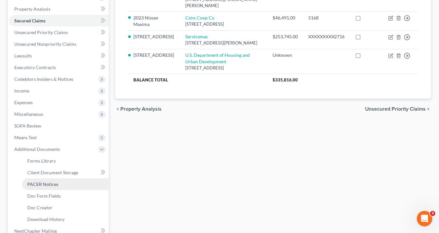
click at [60, 183] on link "PACER Notices" at bounding box center [65, 184] width 87 height 12
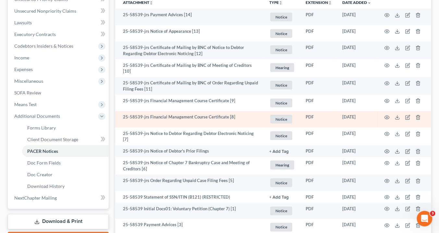
scroll to position [208, 0]
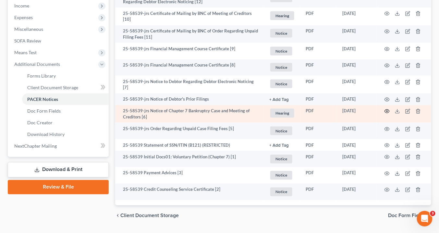
click at [389, 110] on icon "button" at bounding box center [387, 112] width 5 height 4
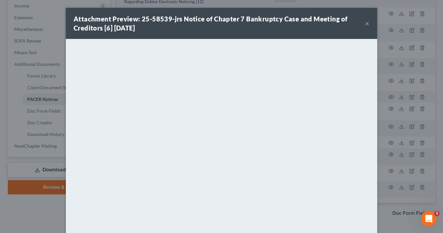
drag, startPoint x: 367, startPoint y: 23, endPoint x: 370, endPoint y: 20, distance: 4.2
click at [367, 23] on button "×" at bounding box center [367, 23] width 5 height 8
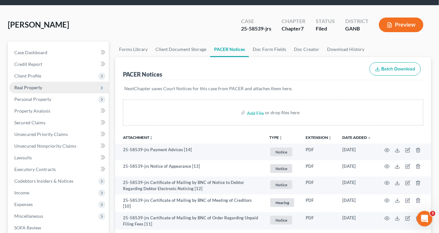
scroll to position [0, 0]
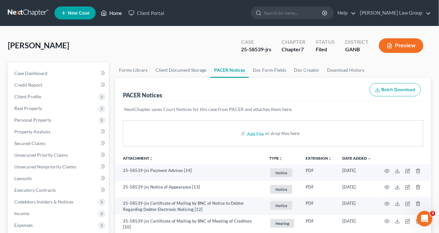
click at [112, 15] on link "Home" at bounding box center [112, 13] width 28 height 12
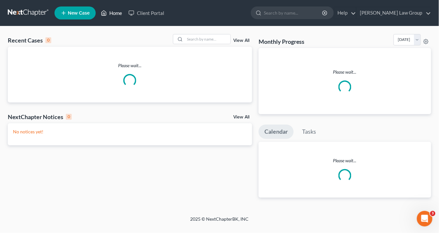
click at [115, 15] on link "Home" at bounding box center [112, 13] width 28 height 12
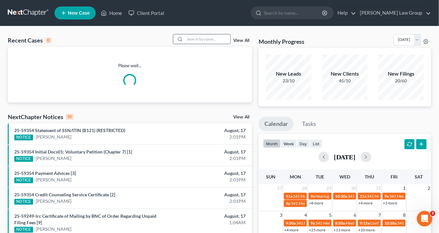
click at [195, 41] on input "search" at bounding box center [207, 38] width 45 height 9
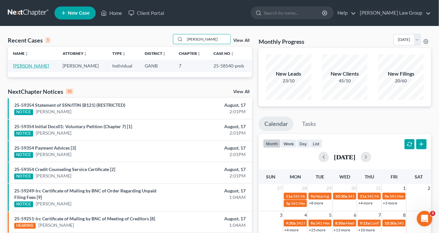
type input "Howell"
click at [38, 65] on link "Howell, James" at bounding box center [31, 66] width 36 height 6
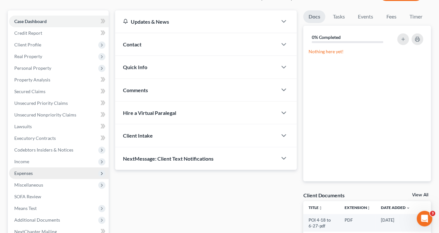
scroll to position [104, 0]
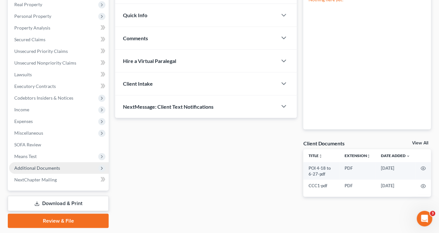
click at [43, 168] on span "Additional Documents" at bounding box center [37, 168] width 46 height 6
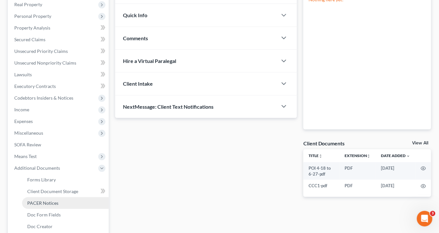
click at [45, 202] on span "PACER Notices" at bounding box center [42, 203] width 31 height 6
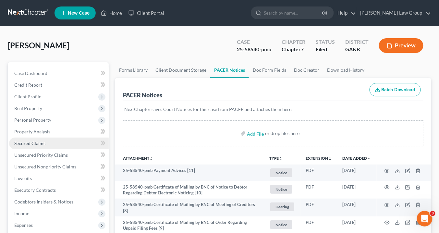
click at [32, 143] on span "Secured Claims" at bounding box center [29, 143] width 31 height 6
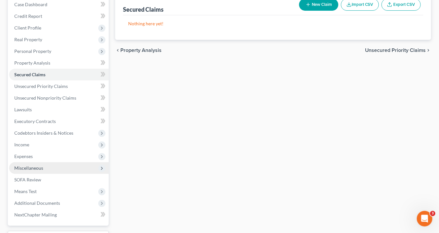
scroll to position [78, 0]
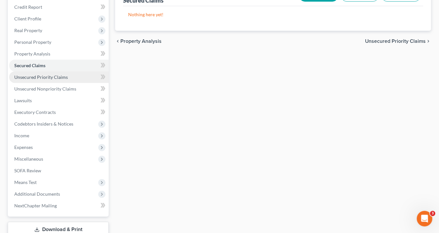
click at [40, 75] on span "Unsecured Priority Claims" at bounding box center [41, 77] width 54 height 6
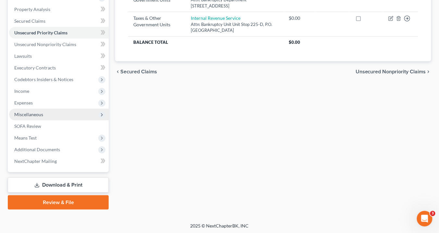
scroll to position [123, 0]
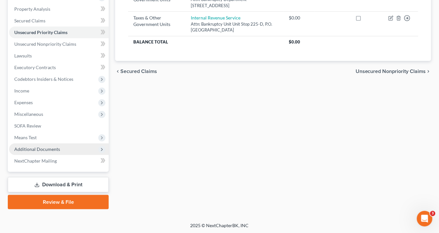
click at [57, 149] on span "Additional Documents" at bounding box center [37, 149] width 46 height 6
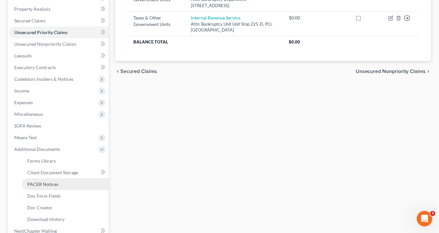
click at [56, 186] on span "PACER Notices" at bounding box center [42, 184] width 31 height 6
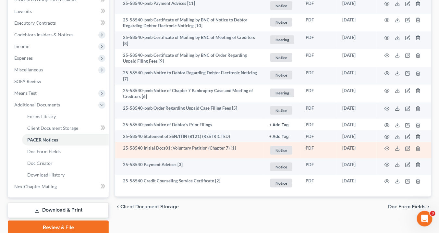
scroll to position [193, 0]
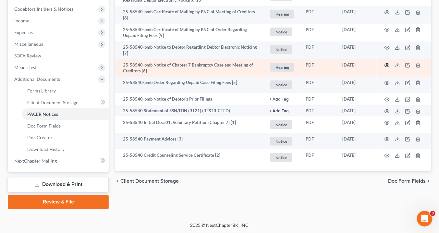
click at [388, 64] on icon "button" at bounding box center [386, 65] width 5 height 5
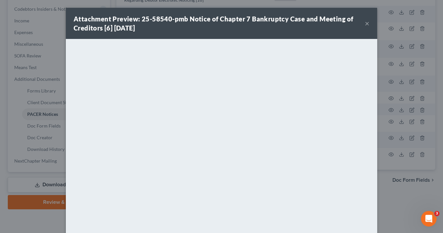
click at [365, 23] on button "×" at bounding box center [367, 23] width 5 height 8
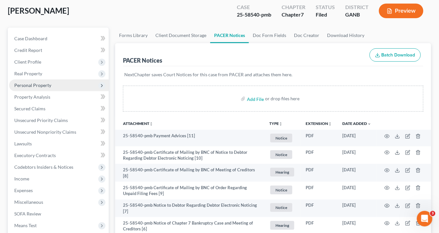
scroll to position [0, 0]
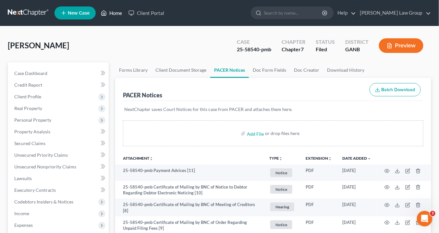
click at [114, 13] on link "Home" at bounding box center [112, 13] width 28 height 12
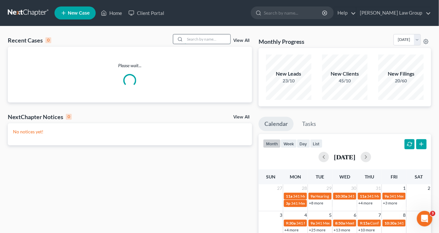
click at [193, 38] on input "search" at bounding box center [207, 38] width 45 height 9
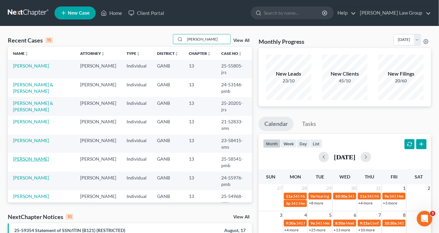
type input "johnson"
click at [44, 156] on link "[PERSON_NAME]" at bounding box center [31, 159] width 36 height 6
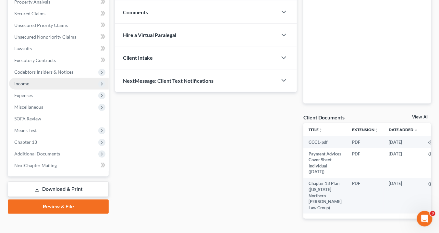
scroll to position [156, 0]
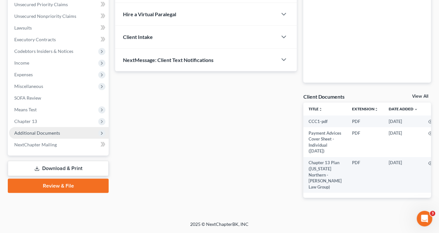
click at [46, 130] on span "Additional Documents" at bounding box center [37, 133] width 46 height 6
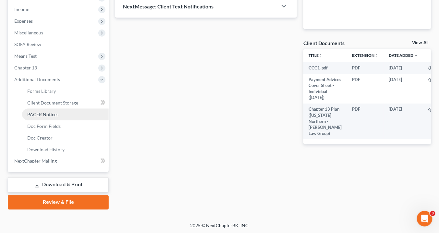
click at [50, 113] on span "PACER Notices" at bounding box center [42, 115] width 31 height 6
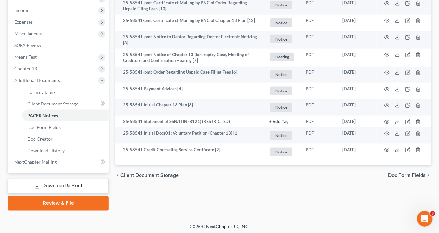
scroll to position [204, 0]
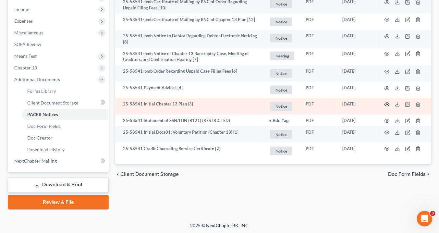
click at [386, 103] on icon "button" at bounding box center [387, 105] width 5 height 4
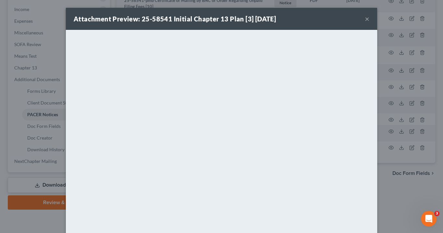
click at [365, 18] on button "×" at bounding box center [367, 19] width 5 height 8
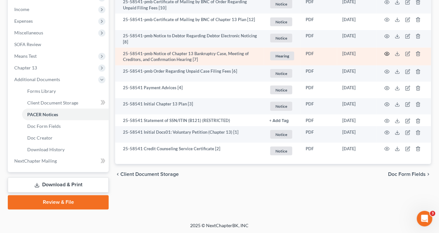
click at [387, 52] on icon "button" at bounding box center [386, 53] width 5 height 5
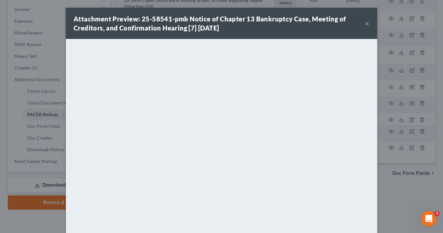
click at [366, 24] on button "×" at bounding box center [367, 23] width 5 height 8
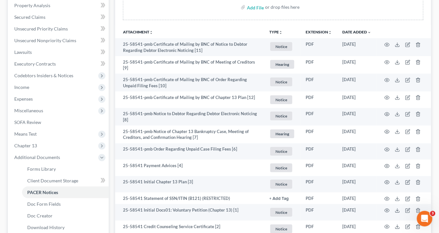
scroll to position [0, 0]
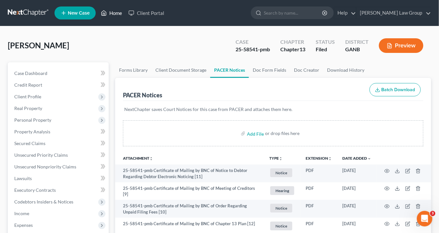
click at [120, 14] on link "Home" at bounding box center [112, 13] width 28 height 12
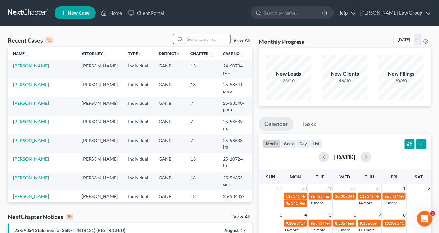
drag, startPoint x: 198, startPoint y: 38, endPoint x: 209, endPoint y: 42, distance: 10.8
click at [201, 36] on input "search" at bounding box center [207, 38] width 45 height 9
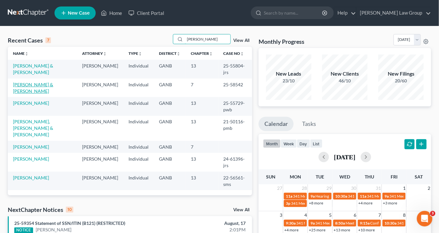
type input "Anderson"
click at [33, 85] on link "[PERSON_NAME] & [PERSON_NAME]" at bounding box center [33, 88] width 40 height 12
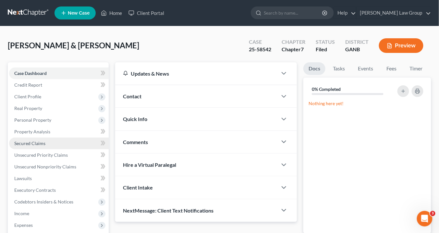
click at [36, 141] on span "Secured Claims" at bounding box center [29, 143] width 31 height 6
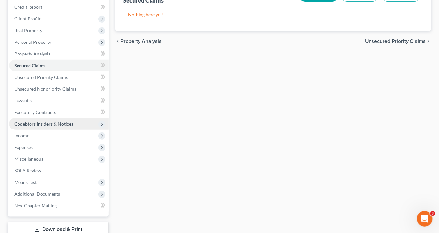
scroll to position [123, 0]
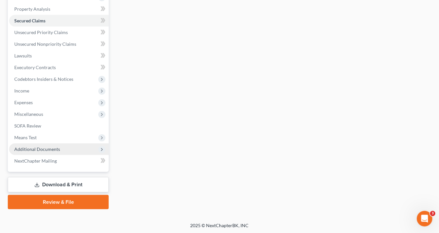
click at [57, 149] on span "Additional Documents" at bounding box center [37, 149] width 46 height 6
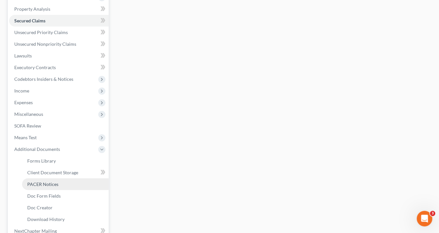
click at [49, 186] on span "PACER Notices" at bounding box center [42, 184] width 31 height 6
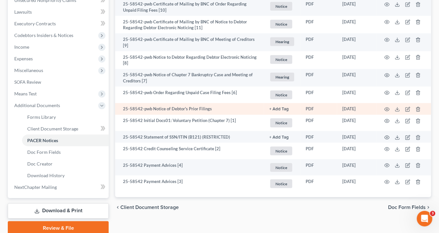
scroll to position [182, 0]
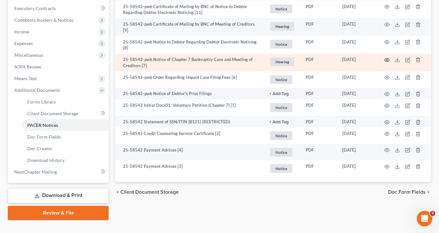
click at [387, 57] on icon "button" at bounding box center [386, 59] width 5 height 5
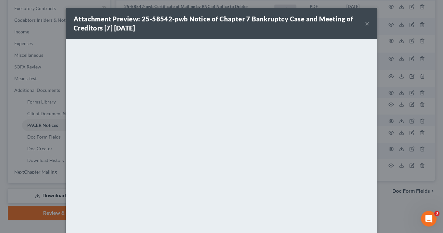
click at [365, 25] on button "×" at bounding box center [367, 23] width 5 height 8
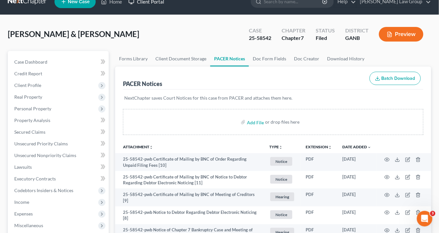
scroll to position [0, 0]
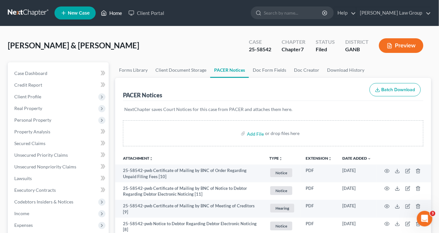
click at [111, 11] on link "Home" at bounding box center [112, 13] width 28 height 12
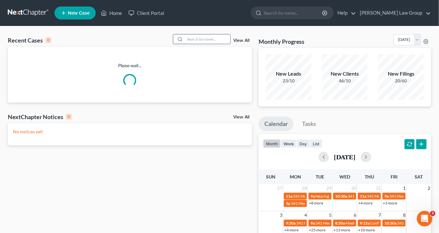
click at [205, 41] on input "search" at bounding box center [207, 38] width 45 height 9
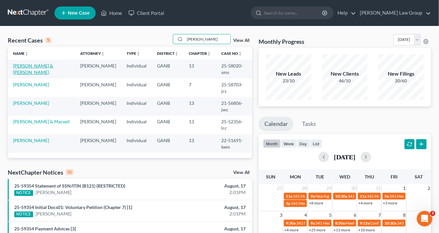
type input "reid"
click at [40, 67] on link "[PERSON_NAME] & [PERSON_NAME]" at bounding box center [33, 69] width 40 height 12
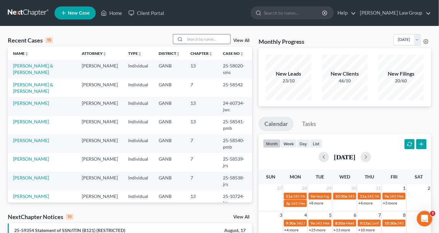
click at [205, 40] on input "search" at bounding box center [207, 38] width 45 height 9
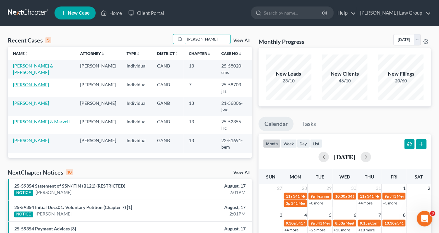
type input "reid"
click at [23, 82] on link "[PERSON_NAME]" at bounding box center [31, 85] width 36 height 6
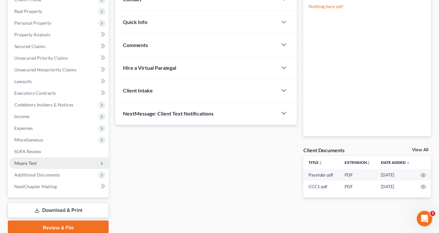
scroll to position [123, 0]
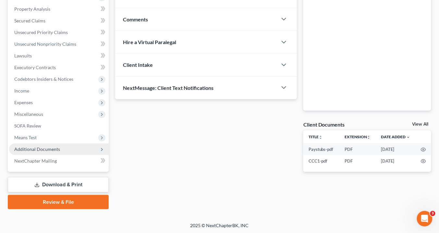
click at [36, 150] on span "Additional Documents" at bounding box center [37, 149] width 46 height 6
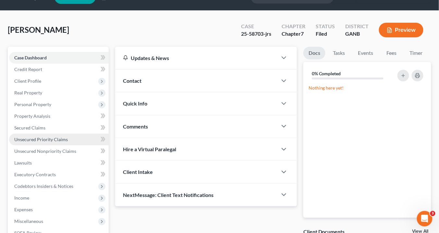
scroll to position [0, 0]
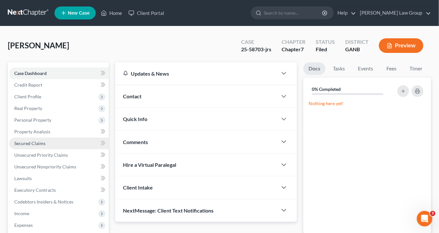
click at [31, 142] on span "Secured Claims" at bounding box center [29, 143] width 31 height 6
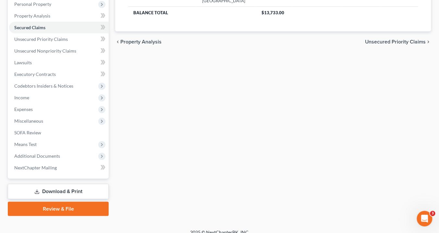
scroll to position [123, 0]
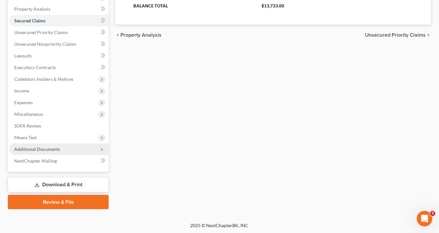
click at [21, 150] on span "Additional Documents" at bounding box center [37, 149] width 46 height 6
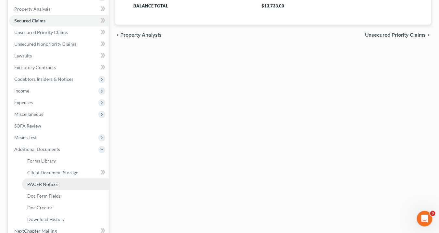
click at [47, 183] on span "PACER Notices" at bounding box center [42, 184] width 31 height 6
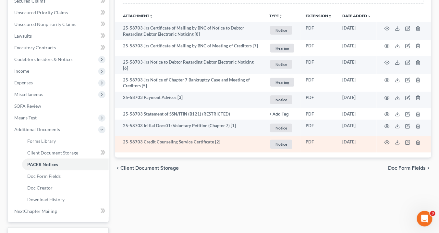
scroll to position [156, 0]
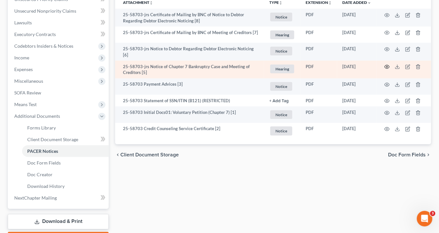
click at [386, 65] on icon "button" at bounding box center [386, 66] width 5 height 5
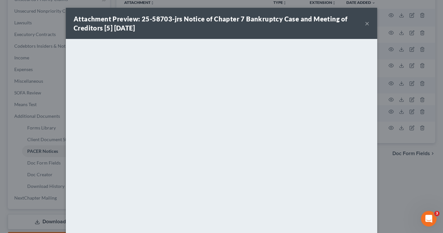
click at [366, 22] on button "×" at bounding box center [367, 23] width 5 height 8
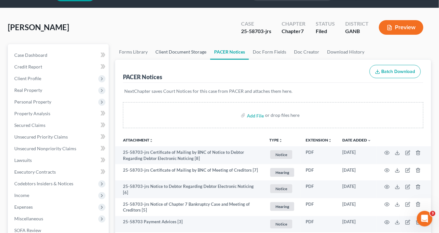
scroll to position [0, 0]
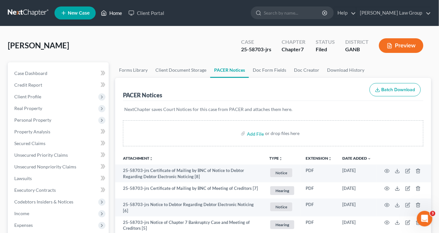
click at [117, 13] on link "Home" at bounding box center [112, 13] width 28 height 12
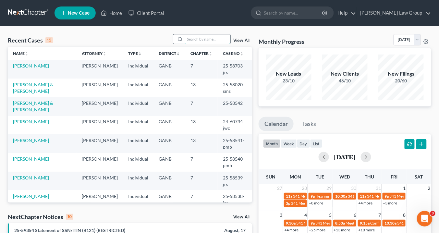
drag, startPoint x: 209, startPoint y: 39, endPoint x: 222, endPoint y: 43, distance: 13.6
click at [212, 39] on input "search" at bounding box center [207, 38] width 45 height 9
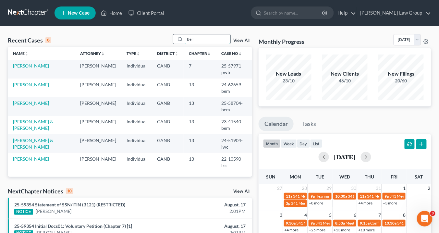
type input "Bell"
click at [31, 103] on link "[PERSON_NAME]" at bounding box center [31, 103] width 36 height 6
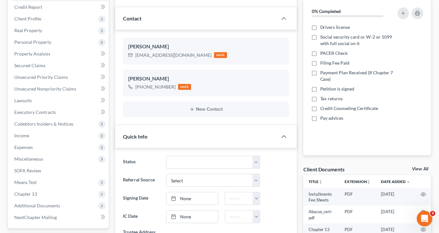
scroll to position [130, 0]
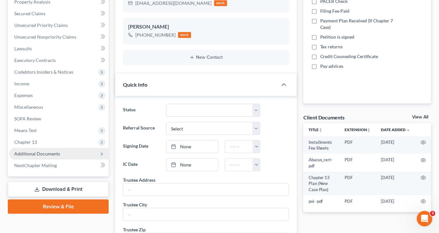
click at [42, 154] on span "Additional Documents" at bounding box center [37, 154] width 46 height 6
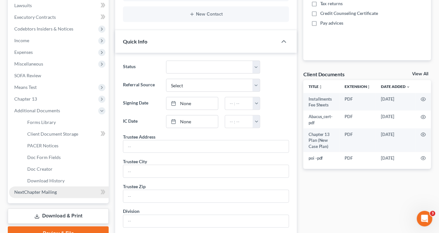
scroll to position [208, 0]
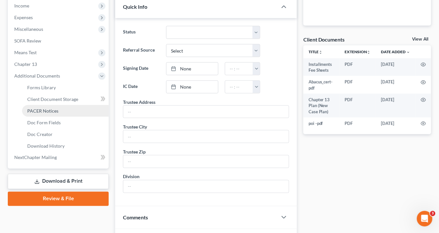
click at [59, 110] on link "PACER Notices" at bounding box center [65, 111] width 87 height 12
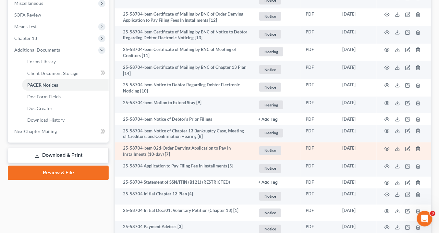
scroll to position [304, 0]
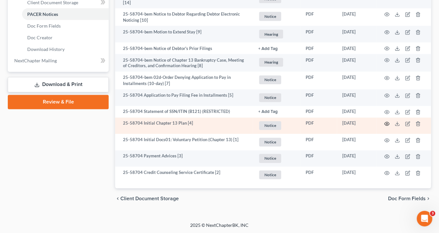
click at [387, 123] on icon "button" at bounding box center [386, 123] width 5 height 5
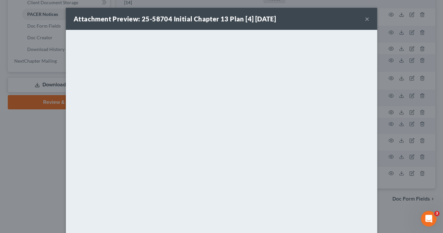
drag, startPoint x: 363, startPoint y: 20, endPoint x: 442, endPoint y: 31, distance: 79.9
click at [365, 20] on button "×" at bounding box center [367, 19] width 5 height 8
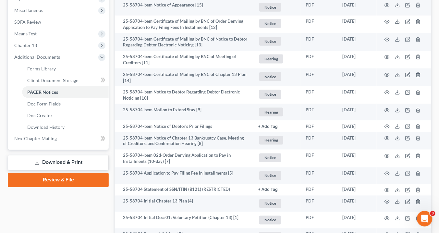
scroll to position [226, 0]
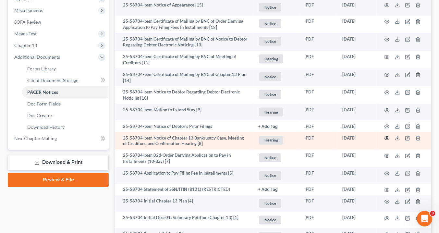
click at [388, 137] on icon "button" at bounding box center [387, 139] width 5 height 4
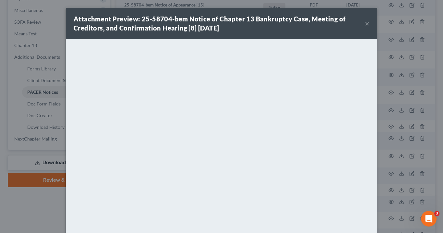
click at [365, 24] on button "×" at bounding box center [367, 23] width 5 height 8
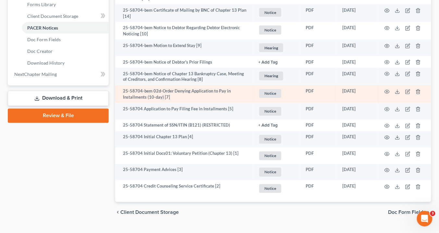
scroll to position [304, 0]
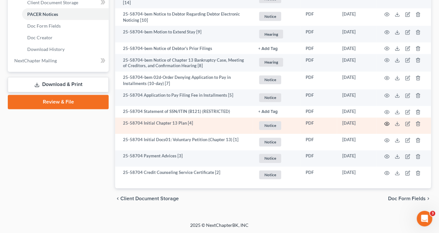
click at [389, 121] on icon "button" at bounding box center [386, 123] width 5 height 5
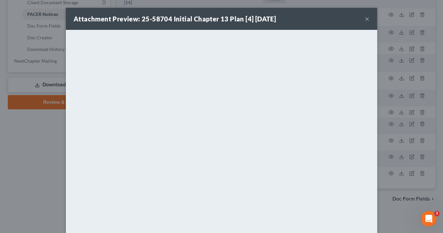
click at [366, 18] on button "×" at bounding box center [367, 19] width 5 height 8
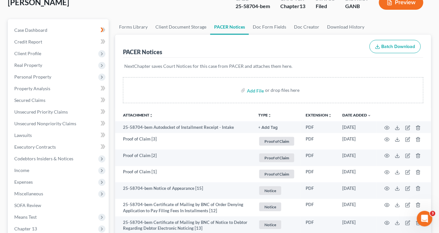
scroll to position [0, 0]
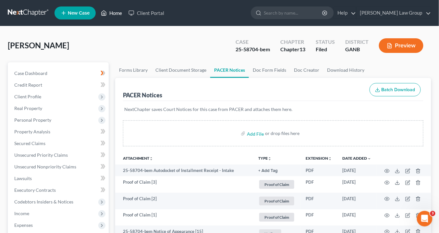
click at [115, 12] on link "Home" at bounding box center [112, 13] width 28 height 12
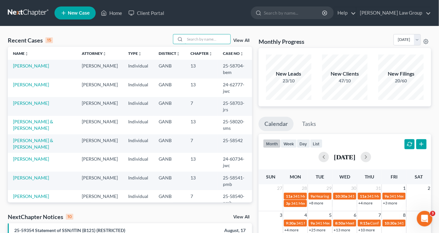
drag, startPoint x: 190, startPoint y: 39, endPoint x: 198, endPoint y: 45, distance: 9.2
click at [193, 39] on input "search" at bounding box center [207, 38] width 45 height 9
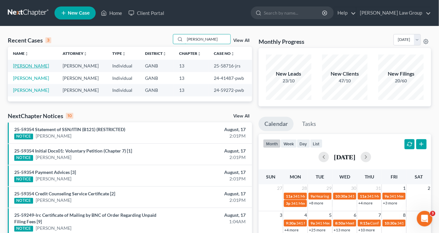
type input "simpson"
click at [35, 67] on link "[PERSON_NAME]" at bounding box center [31, 66] width 36 height 6
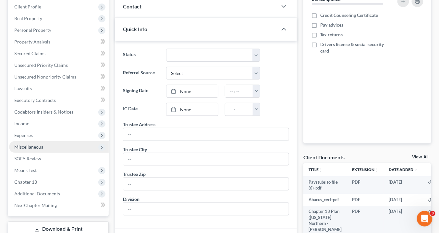
scroll to position [104, 0]
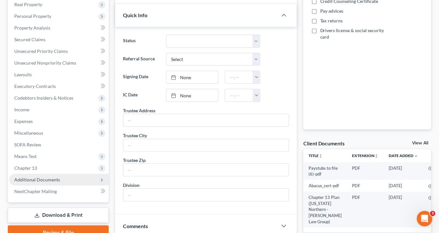
click at [70, 179] on span "Additional Documents" at bounding box center [59, 180] width 100 height 12
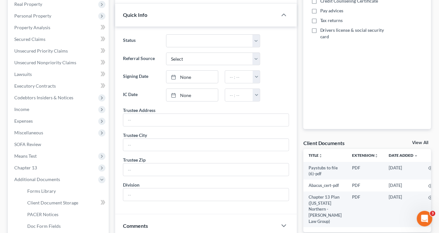
scroll to position [182, 0]
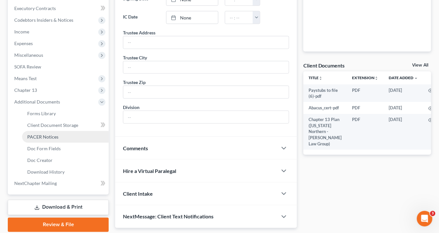
drag, startPoint x: 57, startPoint y: 139, endPoint x: 61, endPoint y: 140, distance: 3.9
click at [57, 139] on link "PACER Notices" at bounding box center [65, 137] width 87 height 12
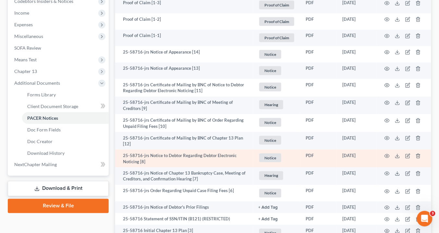
scroll to position [234, 0]
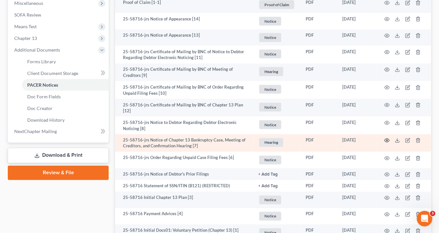
click at [388, 138] on icon "button" at bounding box center [386, 140] width 5 height 5
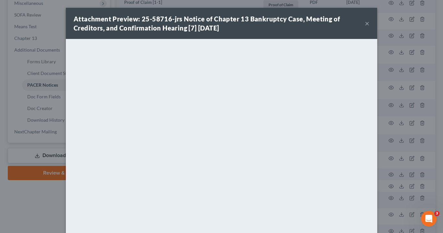
drag, startPoint x: 364, startPoint y: 23, endPoint x: 368, endPoint y: 20, distance: 5.6
click at [365, 23] on button "×" at bounding box center [367, 23] width 5 height 8
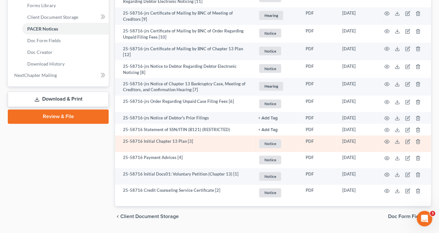
scroll to position [306, 0]
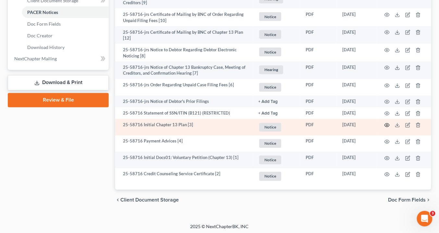
click at [389, 123] on icon "button" at bounding box center [386, 125] width 5 height 5
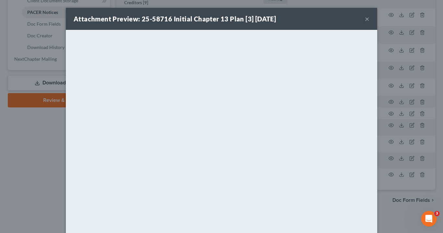
click at [365, 19] on button "×" at bounding box center [367, 19] width 5 height 8
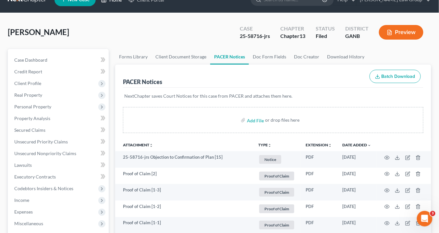
scroll to position [0, 0]
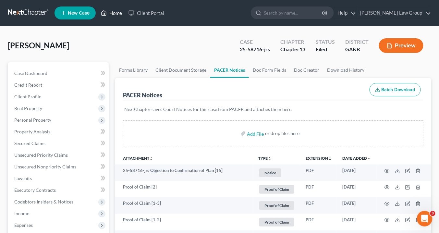
click at [114, 12] on link "Home" at bounding box center [112, 13] width 28 height 12
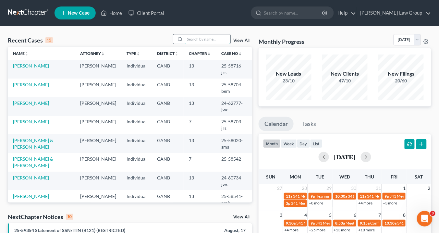
drag, startPoint x: 198, startPoint y: 39, endPoint x: 206, endPoint y: 41, distance: 8.7
click at [199, 38] on input "search" at bounding box center [207, 38] width 45 height 9
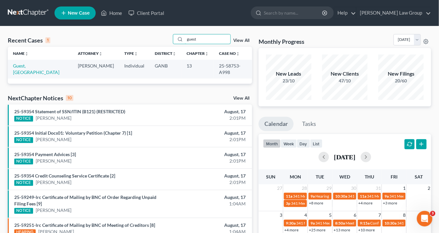
type input "guest"
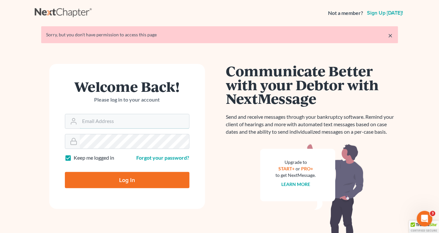
type input "[EMAIL_ADDRESS][DOMAIN_NAME]"
click at [152, 180] on input "Log In" at bounding box center [127, 180] width 125 height 16
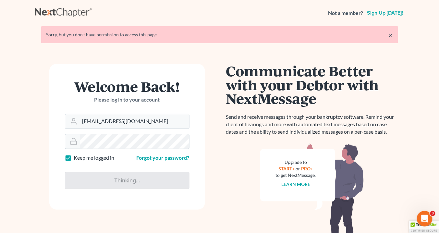
type input "Thinking..."
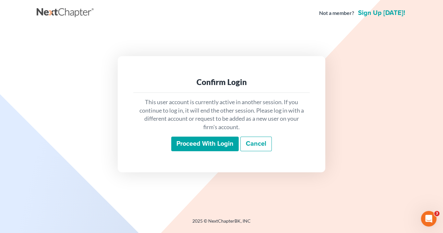
click at [217, 144] on input "Proceed with login" at bounding box center [204, 144] width 67 height 15
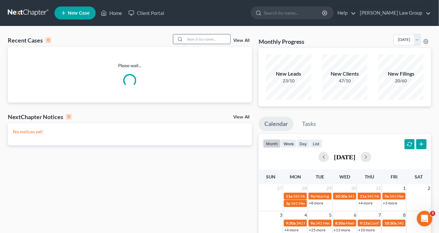
click at [195, 40] on input "search" at bounding box center [207, 38] width 45 height 9
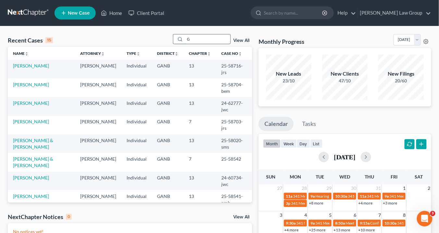
click at [193, 41] on input "G" at bounding box center [207, 38] width 45 height 9
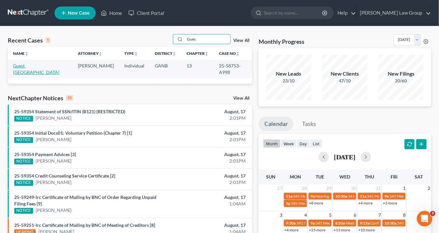
type input "Gues"
click at [28, 66] on link "Guest, Kamaria" at bounding box center [36, 69] width 46 height 12
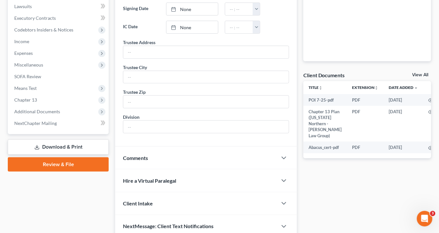
scroll to position [198, 0]
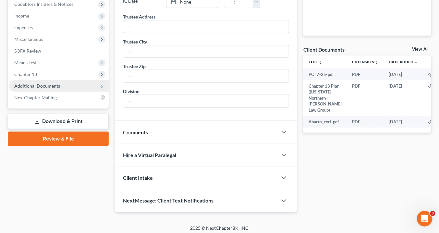
click at [43, 85] on span "Additional Documents" at bounding box center [37, 86] width 46 height 6
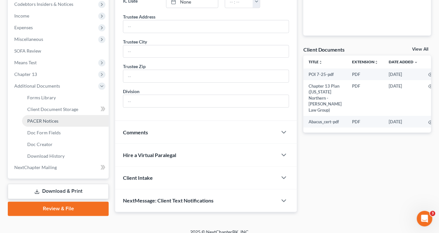
click at [44, 122] on span "PACER Notices" at bounding box center [42, 121] width 31 height 6
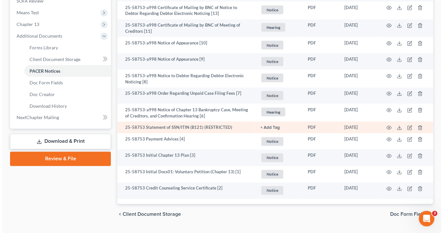
scroll to position [259, 0]
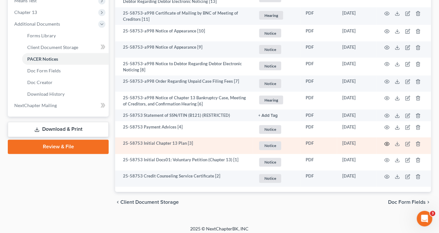
click at [387, 142] on icon "button" at bounding box center [386, 143] width 5 height 5
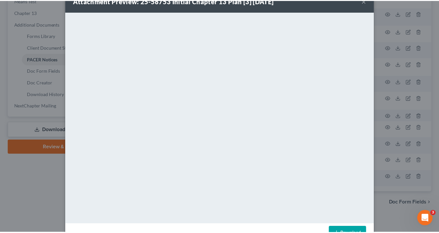
scroll to position [0, 0]
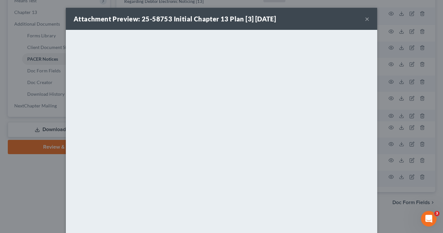
click at [365, 18] on button "×" at bounding box center [367, 19] width 5 height 8
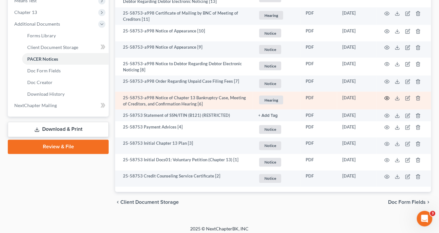
click at [388, 96] on icon "button" at bounding box center [387, 98] width 5 height 4
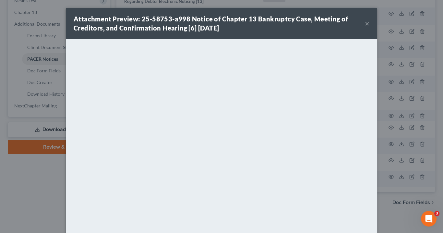
click at [365, 23] on button "×" at bounding box center [367, 23] width 5 height 8
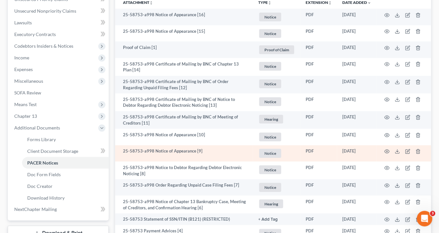
scroll to position [78, 0]
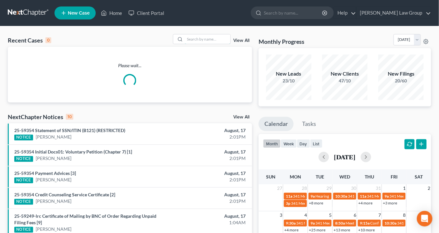
click at [188, 40] on input "search" at bounding box center [207, 38] width 45 height 9
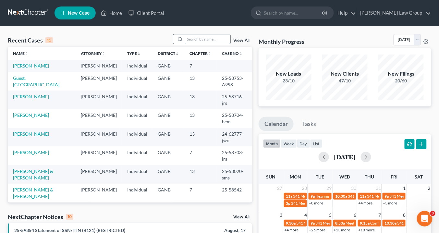
drag, startPoint x: 192, startPoint y: 39, endPoint x: 198, endPoint y: 36, distance: 6.7
click at [196, 37] on input "search" at bounding box center [207, 38] width 45 height 9
click at [193, 39] on input "search" at bounding box center [207, 38] width 45 height 9
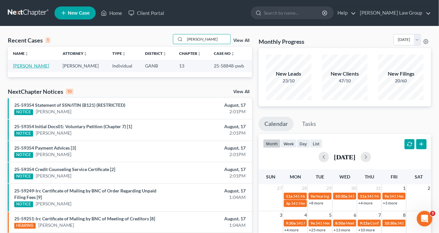
type input "[PERSON_NAME]"
click at [41, 66] on link "[PERSON_NAME]" at bounding box center [31, 66] width 36 height 6
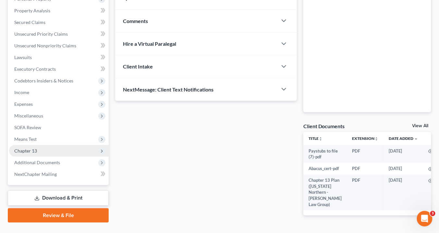
scroll to position [144, 0]
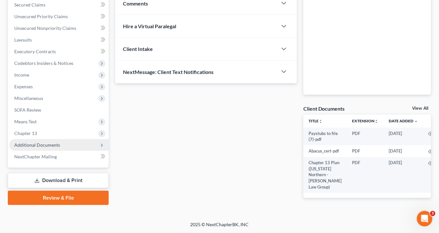
click at [49, 142] on span "Additional Documents" at bounding box center [37, 145] width 46 height 6
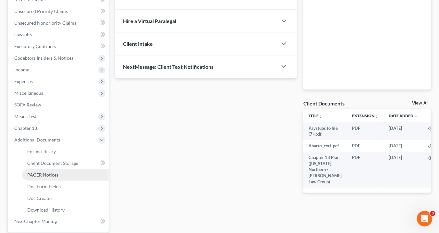
click at [49, 174] on span "PACER Notices" at bounding box center [42, 175] width 31 height 6
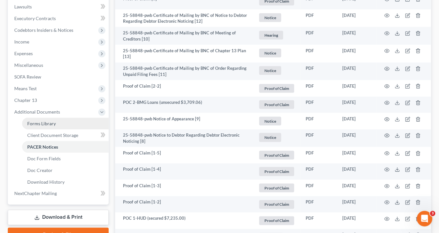
scroll to position [173, 0]
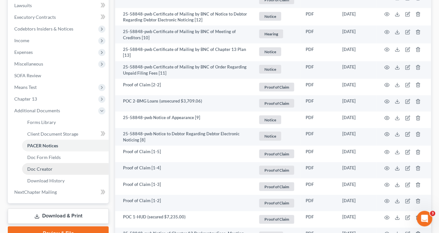
click at [49, 167] on span "Doc Creator" at bounding box center [39, 169] width 25 height 6
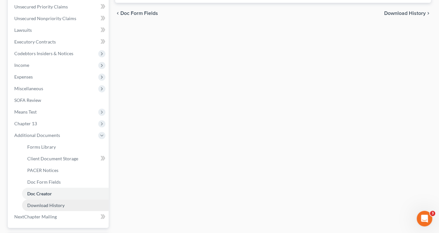
scroll to position [185, 0]
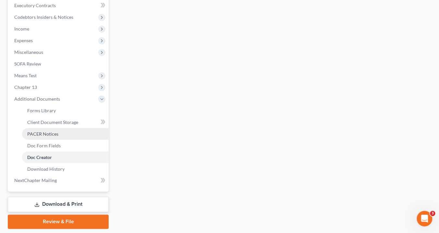
click at [51, 133] on span "PACER Notices" at bounding box center [42, 134] width 31 height 6
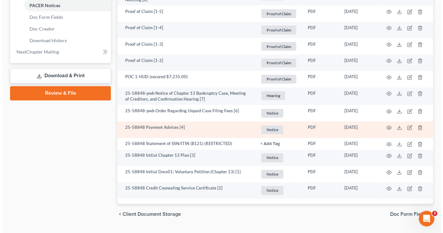
scroll to position [329, 0]
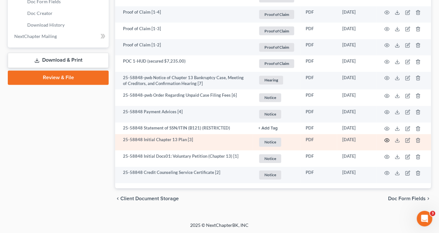
click at [389, 139] on icon "button" at bounding box center [387, 141] width 5 height 4
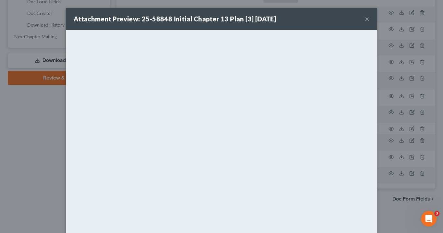
click at [366, 19] on button "×" at bounding box center [367, 19] width 5 height 8
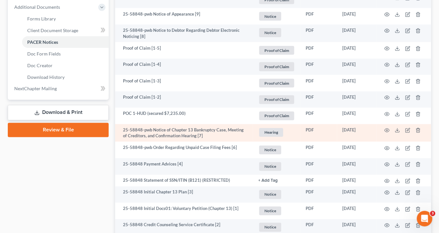
scroll to position [303, 0]
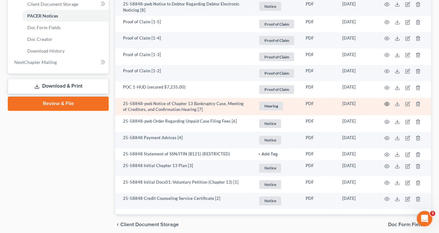
click at [388, 104] on icon "button" at bounding box center [386, 104] width 5 height 5
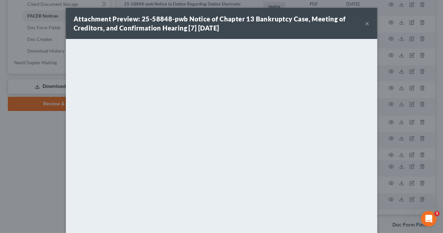
click at [365, 22] on button "×" at bounding box center [367, 23] width 5 height 8
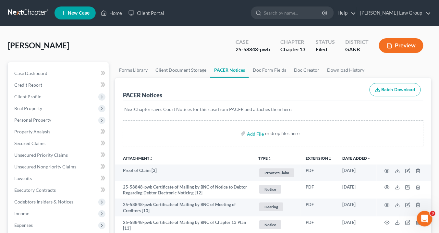
scroll to position [0, 0]
click at [114, 13] on link "Home" at bounding box center [112, 13] width 28 height 12
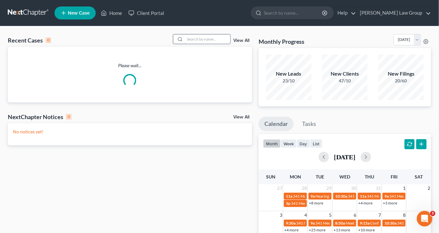
click at [188, 39] on input "search" at bounding box center [207, 38] width 45 height 9
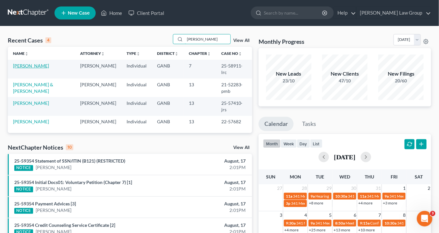
type input "[PERSON_NAME]"
click at [25, 66] on link "[PERSON_NAME]" at bounding box center [31, 66] width 36 height 6
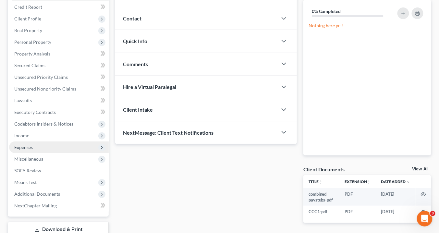
scroll to position [123, 0]
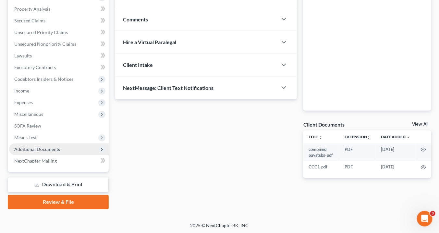
click at [62, 147] on span "Additional Documents" at bounding box center [59, 149] width 100 height 12
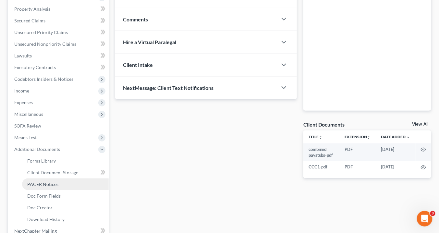
click at [68, 183] on link "PACER Notices" at bounding box center [65, 184] width 87 height 12
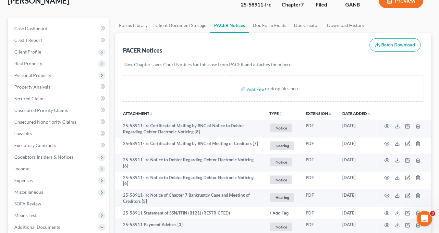
scroll to position [104, 0]
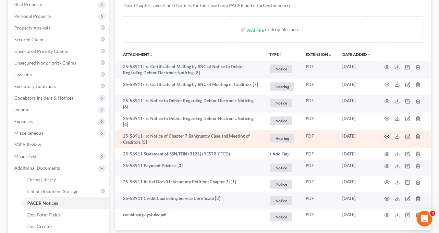
click at [386, 134] on icon "button" at bounding box center [386, 136] width 5 height 5
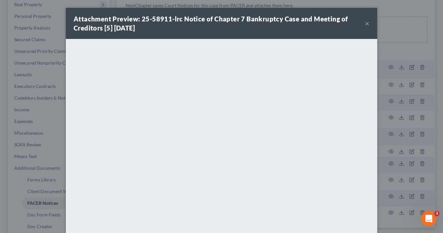
click at [366, 24] on button "×" at bounding box center [367, 23] width 5 height 8
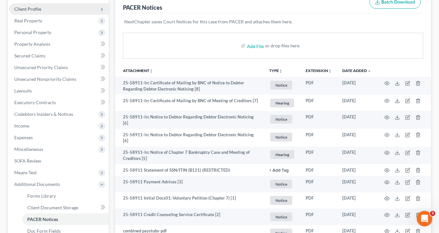
scroll to position [26, 0]
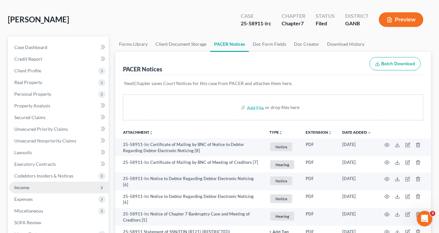
click at [24, 186] on span "Income" at bounding box center [21, 188] width 15 height 6
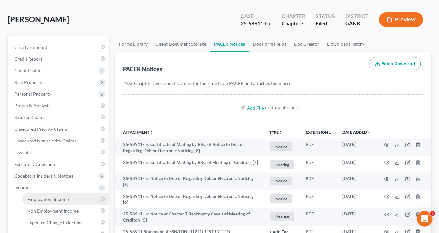
click at [40, 199] on span "Employment Income" at bounding box center [48, 199] width 42 height 6
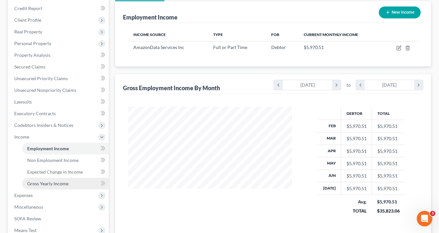
scroll to position [104, 0]
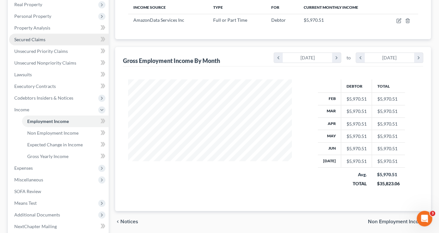
click at [29, 40] on span "Secured Claims" at bounding box center [29, 40] width 31 height 6
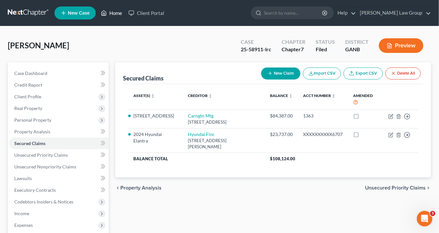
click at [114, 13] on link "Home" at bounding box center [112, 13] width 28 height 12
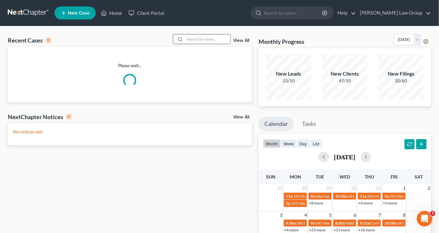
click at [198, 38] on input "search" at bounding box center [207, 38] width 45 height 9
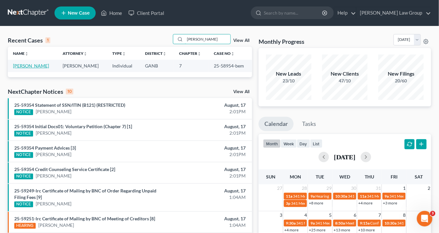
type input "[PERSON_NAME]"
click at [35, 64] on link "[PERSON_NAME]" at bounding box center [31, 66] width 36 height 6
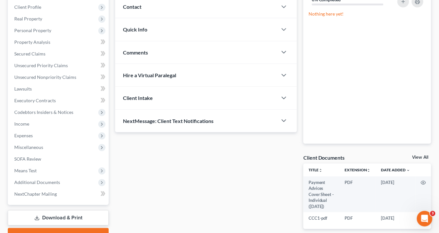
scroll to position [104, 0]
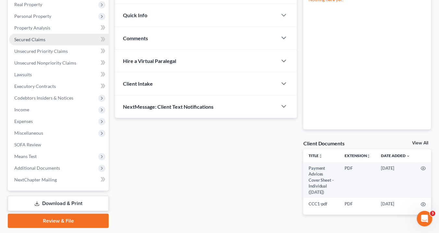
click at [24, 38] on span "Secured Claims" at bounding box center [29, 40] width 31 height 6
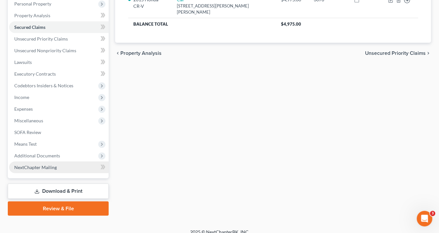
scroll to position [123, 0]
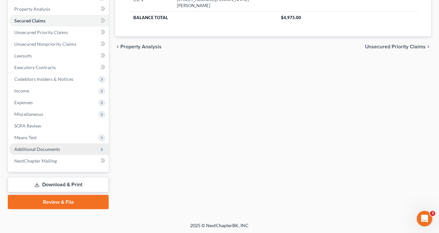
click at [69, 150] on span "Additional Documents" at bounding box center [59, 149] width 100 height 12
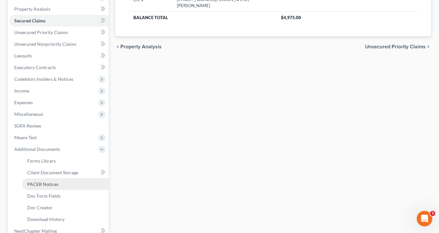
click at [67, 185] on link "PACER Notices" at bounding box center [65, 184] width 87 height 12
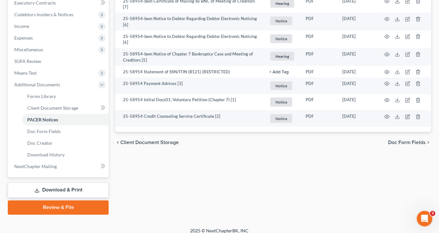
scroll to position [193, 0]
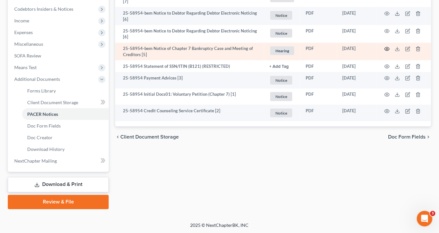
click at [387, 48] on circle "button" at bounding box center [386, 48] width 1 height 1
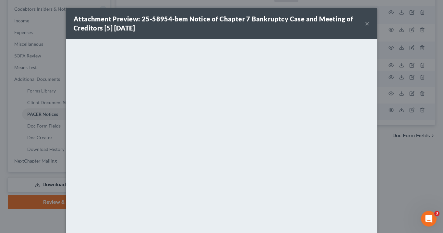
click at [367, 23] on div "Attachment Preview: 25-58954-bem Notice of Chapter 7 Bankruptcy Case and Meetin…" at bounding box center [221, 23] width 311 height 31
drag, startPoint x: 364, startPoint y: 25, endPoint x: 362, endPoint y: 20, distance: 4.5
click at [365, 25] on button "×" at bounding box center [367, 23] width 5 height 8
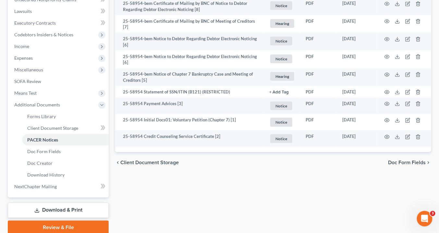
scroll to position [115, 0]
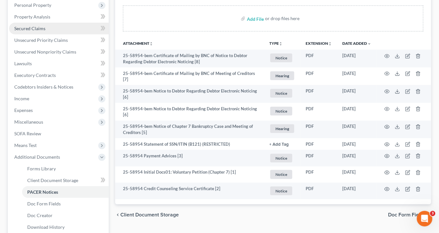
click at [32, 30] on span "Secured Claims" at bounding box center [29, 29] width 31 height 6
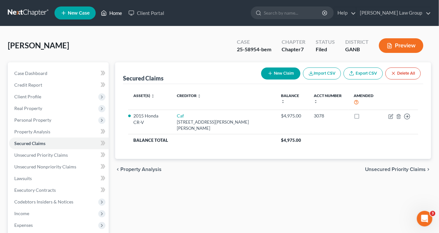
click at [117, 14] on link "Home" at bounding box center [112, 13] width 28 height 12
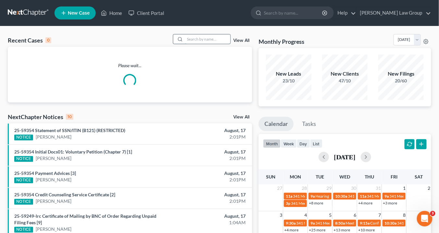
click at [194, 39] on input "search" at bounding box center [207, 38] width 45 height 9
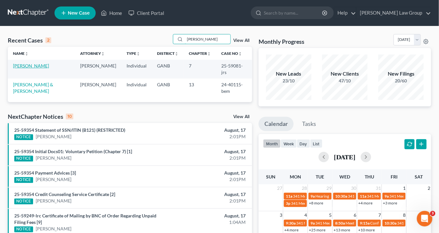
type input "[PERSON_NAME]"
click at [32, 63] on link "[PERSON_NAME]" at bounding box center [31, 66] width 36 height 6
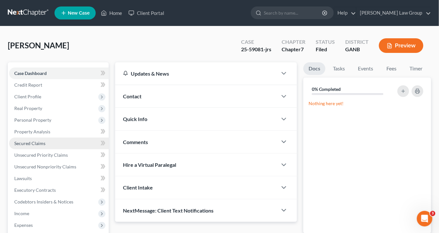
click at [29, 143] on span "Secured Claims" at bounding box center [29, 143] width 31 height 6
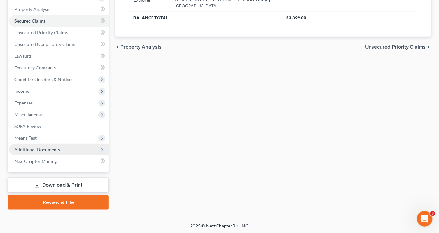
scroll to position [123, 0]
click at [42, 149] on span "Additional Documents" at bounding box center [37, 149] width 46 height 6
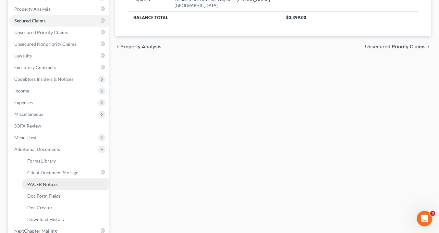
click at [51, 181] on span "PACER Notices" at bounding box center [42, 184] width 31 height 6
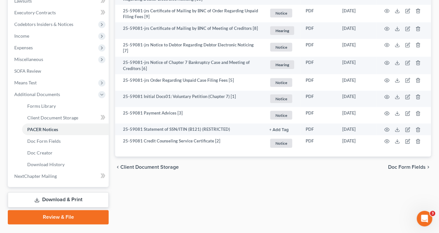
scroll to position [193, 0]
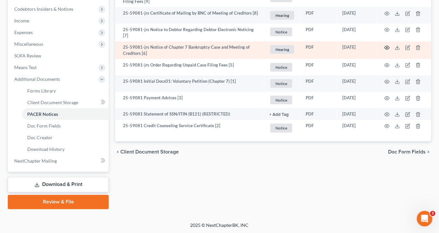
click at [388, 46] on icon "button" at bounding box center [386, 47] width 5 height 5
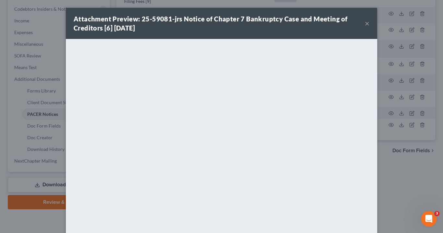
click at [365, 23] on button "×" at bounding box center [367, 23] width 5 height 8
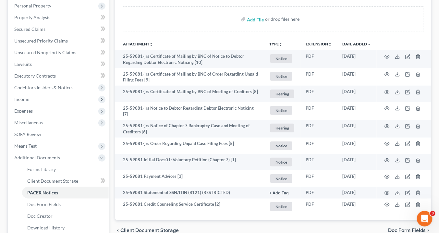
scroll to position [89, 0]
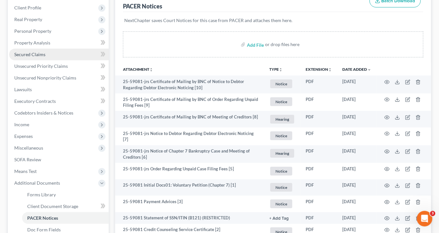
click at [26, 54] on span "Secured Claims" at bounding box center [29, 55] width 31 height 6
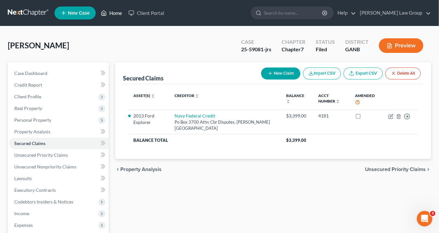
click at [113, 12] on link "Home" at bounding box center [112, 13] width 28 height 12
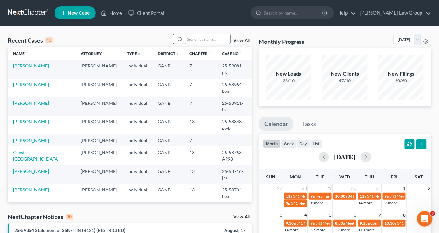
drag, startPoint x: 201, startPoint y: 41, endPoint x: 207, endPoint y: 46, distance: 6.9
click at [202, 42] on input "search" at bounding box center [207, 38] width 45 height 9
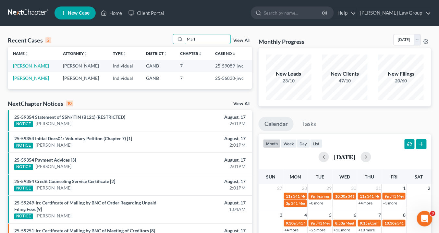
type input "Marl"
click at [40, 66] on link "[PERSON_NAME]" at bounding box center [31, 66] width 36 height 6
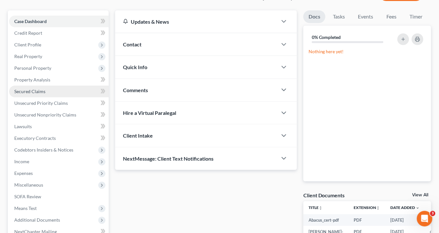
click at [42, 90] on span "Secured Claims" at bounding box center [29, 92] width 31 height 6
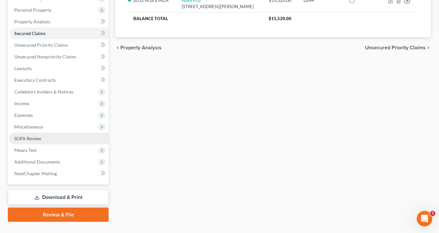
scroll to position [123, 0]
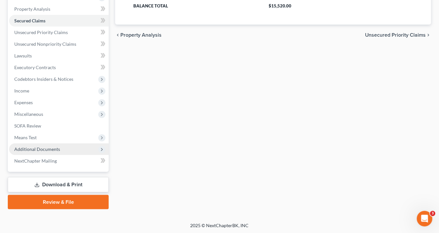
click at [59, 149] on span "Additional Documents" at bounding box center [59, 149] width 100 height 12
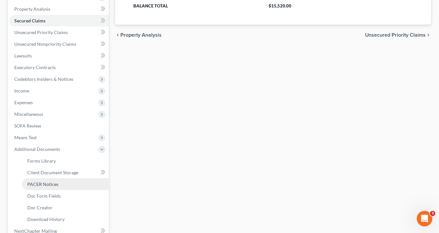
click at [60, 185] on link "PACER Notices" at bounding box center [65, 184] width 87 height 12
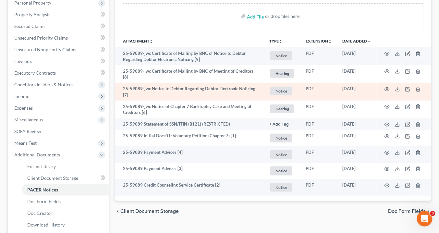
scroll to position [89, 0]
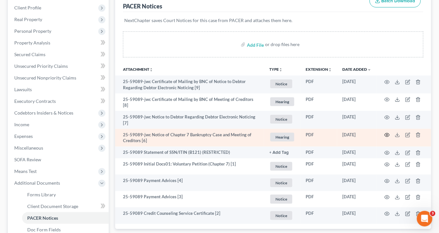
click at [388, 132] on icon "button" at bounding box center [386, 134] width 5 height 5
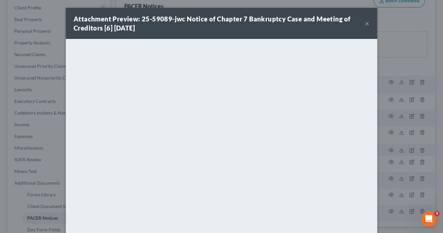
click at [365, 23] on button "×" at bounding box center [367, 23] width 5 height 8
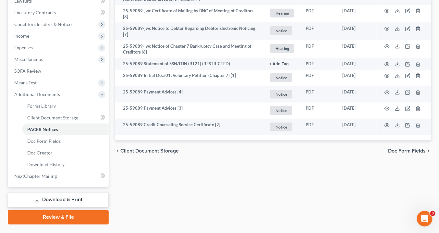
scroll to position [193, 0]
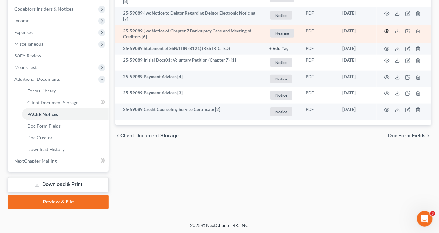
click at [386, 29] on icon "button" at bounding box center [386, 31] width 5 height 5
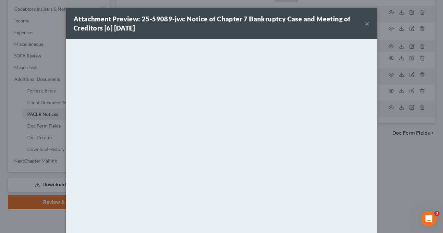
click at [365, 21] on button "×" at bounding box center [367, 23] width 5 height 8
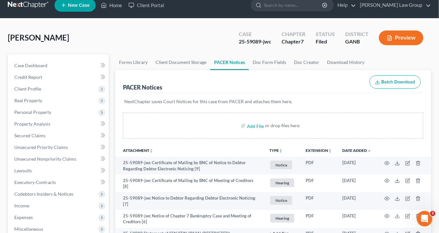
scroll to position [0, 0]
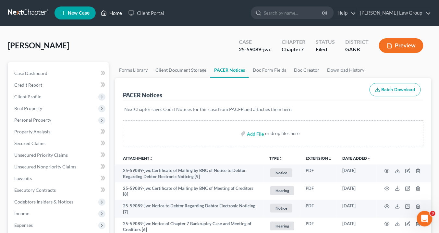
click at [117, 13] on link "Home" at bounding box center [112, 13] width 28 height 12
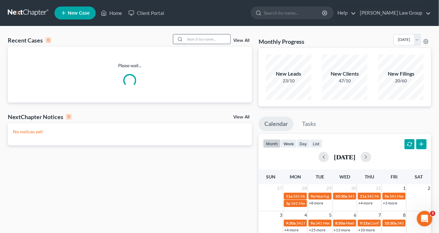
click at [200, 42] on input "search" at bounding box center [207, 38] width 45 height 9
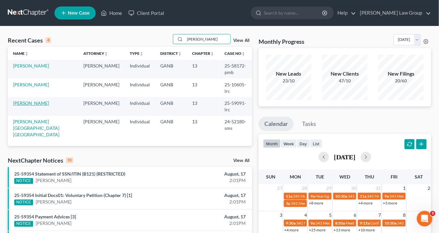
type input "[PERSON_NAME]"
click at [35, 100] on link "[PERSON_NAME]" at bounding box center [31, 103] width 36 height 6
click at [36, 100] on link "[PERSON_NAME]" at bounding box center [31, 103] width 36 height 6
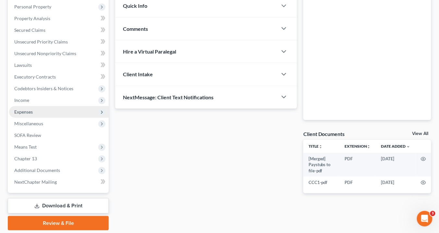
scroll to position [134, 0]
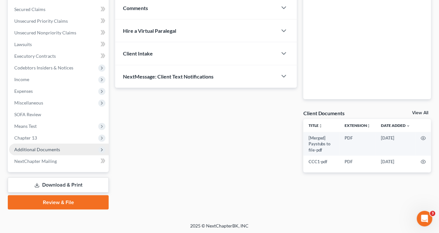
click at [58, 149] on span "Additional Documents" at bounding box center [37, 150] width 46 height 6
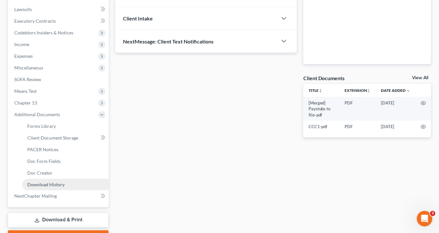
scroll to position [186, 0]
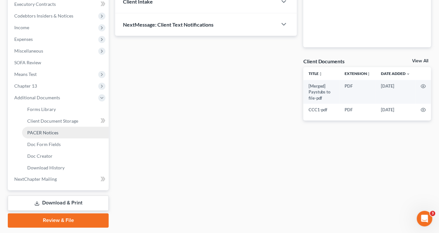
click at [54, 130] on span "PACER Notices" at bounding box center [42, 133] width 31 height 6
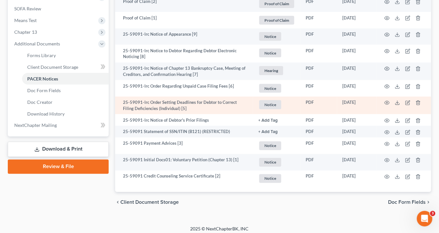
scroll to position [243, 0]
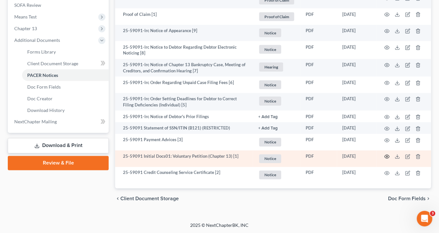
click at [387, 156] on circle "button" at bounding box center [386, 156] width 1 height 1
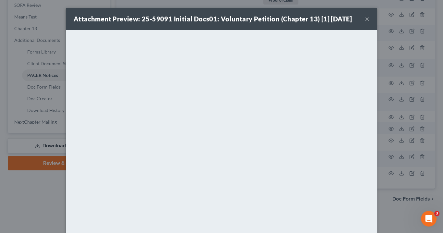
click at [365, 20] on button "×" at bounding box center [367, 19] width 5 height 8
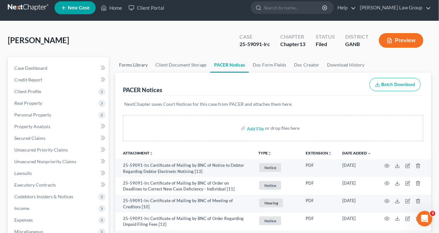
scroll to position [0, 0]
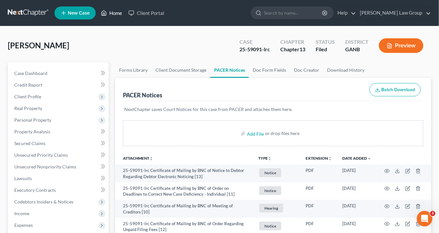
click at [114, 14] on link "Home" at bounding box center [112, 13] width 28 height 12
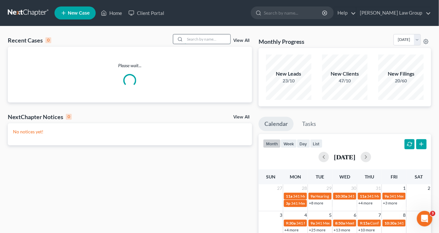
drag, startPoint x: 194, startPoint y: 38, endPoint x: 201, endPoint y: 42, distance: 8.4
click at [195, 38] on input "search" at bounding box center [207, 38] width 45 height 9
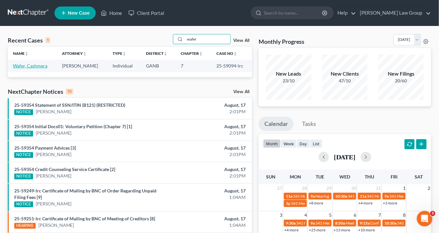
type input "wafer"
click at [22, 66] on link "Wafer, Cashmera" at bounding box center [30, 66] width 34 height 6
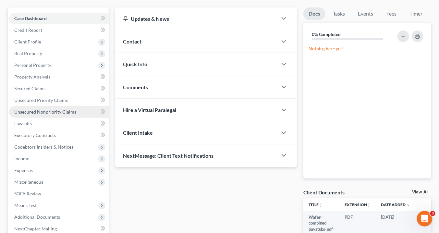
scroll to position [78, 0]
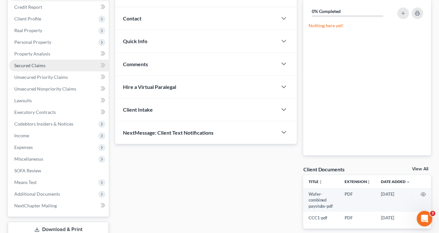
click at [30, 63] on span "Secured Claims" at bounding box center [29, 66] width 31 height 6
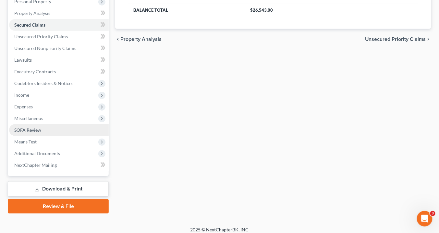
scroll to position [123, 0]
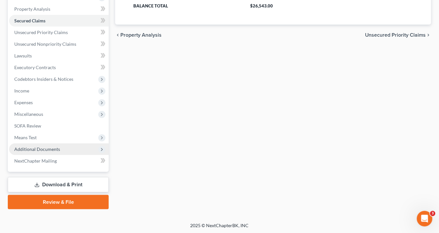
click at [54, 147] on span "Additional Documents" at bounding box center [37, 149] width 46 height 6
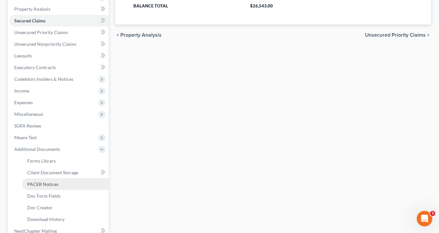
click at [58, 182] on link "PACER Notices" at bounding box center [65, 184] width 87 height 12
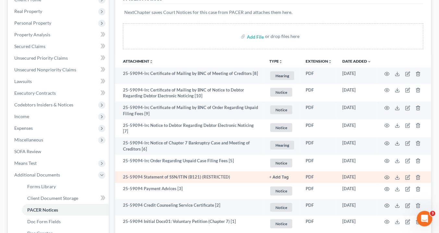
scroll to position [156, 0]
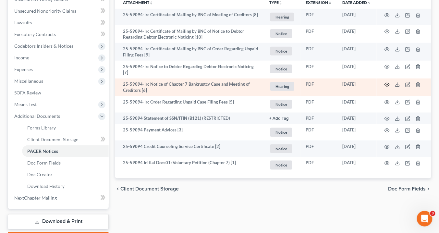
click at [389, 83] on icon "button" at bounding box center [386, 84] width 5 height 5
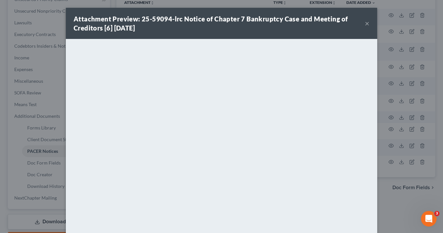
click at [365, 24] on button "×" at bounding box center [367, 23] width 5 height 8
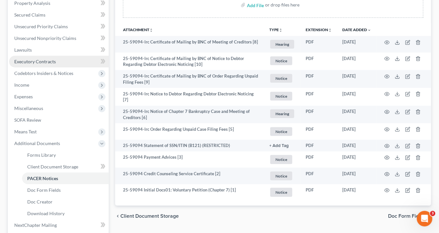
scroll to position [104, 0]
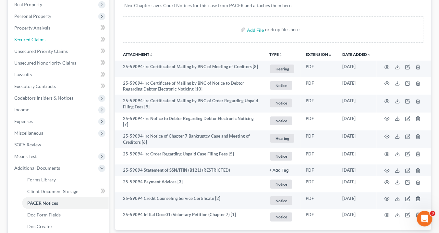
drag, startPoint x: 24, startPoint y: 40, endPoint x: 270, endPoint y: 66, distance: 247.2
click at [24, 40] on span "Secured Claims" at bounding box center [29, 40] width 31 height 6
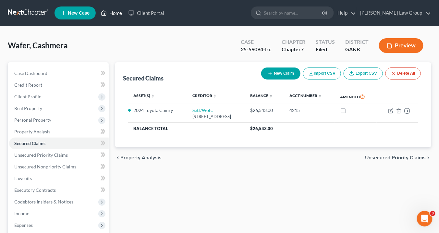
click at [116, 13] on link "Home" at bounding box center [112, 13] width 28 height 12
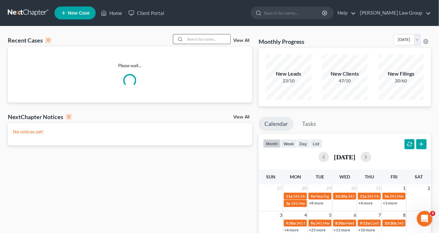
drag, startPoint x: 206, startPoint y: 39, endPoint x: 211, endPoint y: 39, distance: 4.5
click at [207, 39] on input "search" at bounding box center [207, 38] width 45 height 9
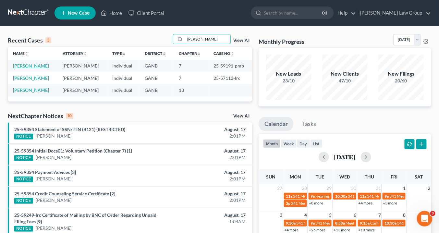
type input "[PERSON_NAME]"
click at [39, 67] on link "[PERSON_NAME]" at bounding box center [31, 66] width 36 height 6
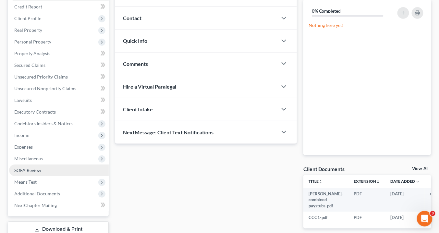
scroll to position [104, 0]
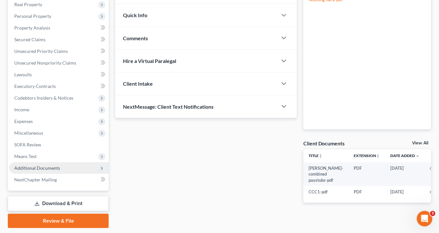
click at [62, 168] on span "Additional Documents" at bounding box center [59, 168] width 100 height 12
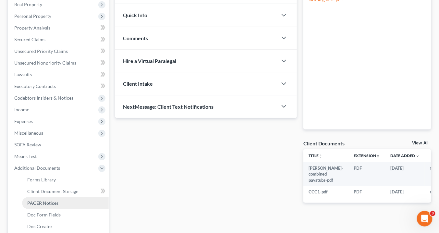
click at [59, 202] on link "PACER Notices" at bounding box center [65, 203] width 87 height 12
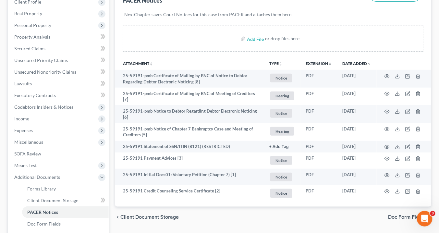
scroll to position [130, 0]
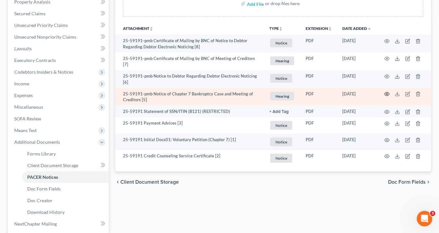
click at [386, 92] on icon "button" at bounding box center [387, 94] width 5 height 4
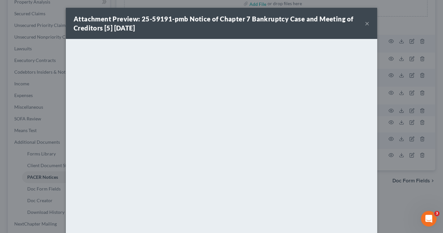
click at [365, 23] on button "×" at bounding box center [367, 23] width 5 height 8
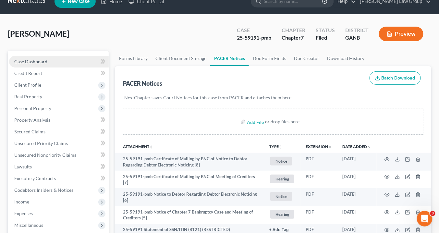
scroll to position [0, 0]
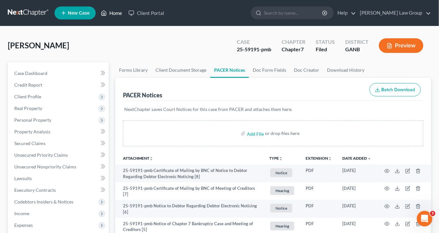
click at [114, 13] on link "Home" at bounding box center [112, 13] width 28 height 12
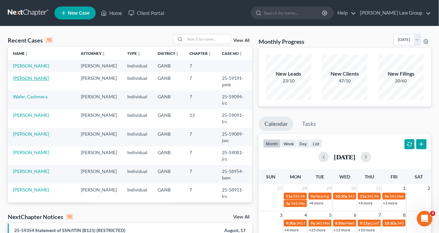
click at [23, 77] on link "[PERSON_NAME]" at bounding box center [31, 78] width 36 height 6
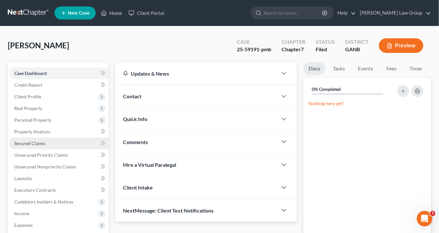
click at [27, 144] on span "Secured Claims" at bounding box center [29, 143] width 31 height 6
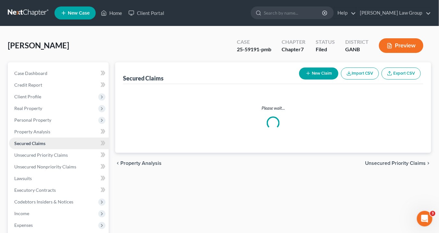
click at [27, 144] on span "Secured Claims" at bounding box center [29, 143] width 31 height 6
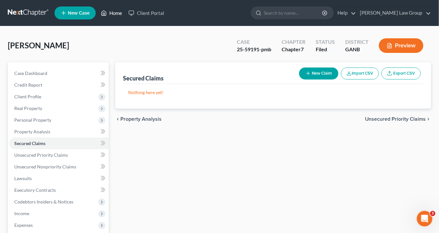
click at [113, 11] on link "Home" at bounding box center [112, 13] width 28 height 12
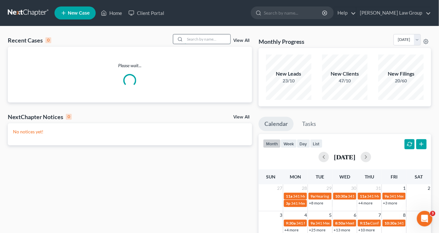
click at [202, 40] on input "search" at bounding box center [207, 38] width 45 height 9
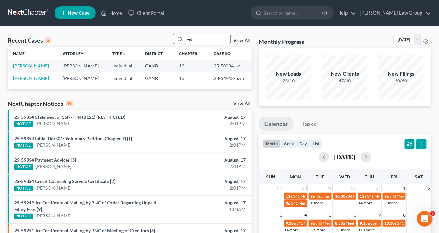
click at [192, 38] on input "vet" at bounding box center [207, 38] width 45 height 9
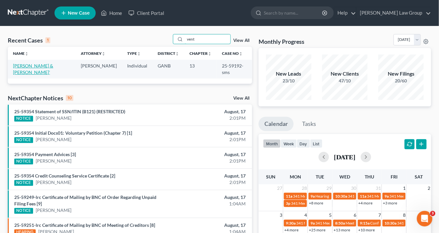
type input "vent"
click at [40, 66] on link "[PERSON_NAME] & [PERSON_NAME]'" at bounding box center [33, 69] width 40 height 12
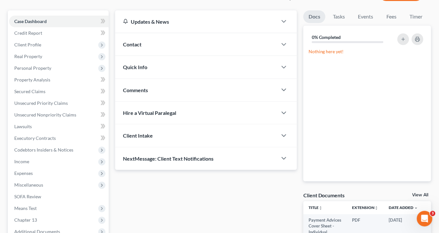
scroll to position [156, 0]
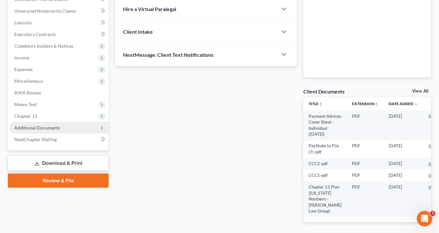
click at [54, 126] on span "Additional Documents" at bounding box center [37, 128] width 46 height 6
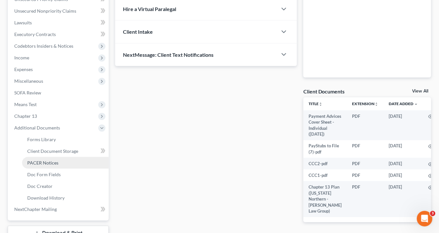
click at [55, 161] on span "PACER Notices" at bounding box center [42, 163] width 31 height 6
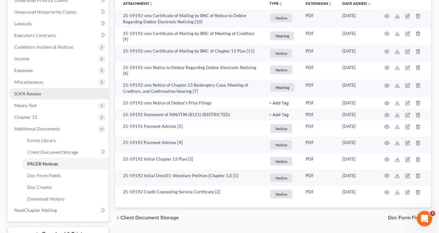
scroll to position [204, 0]
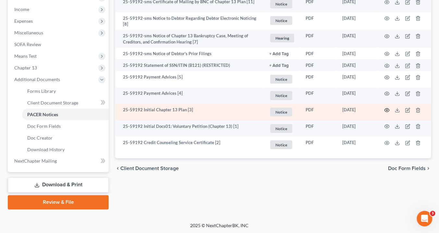
click at [386, 110] on circle "button" at bounding box center [386, 110] width 1 height 1
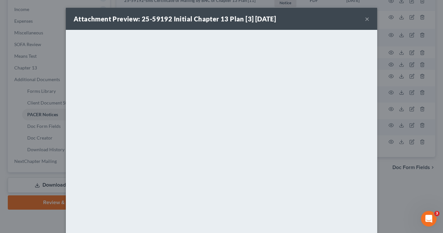
click at [365, 17] on button "×" at bounding box center [367, 19] width 5 height 8
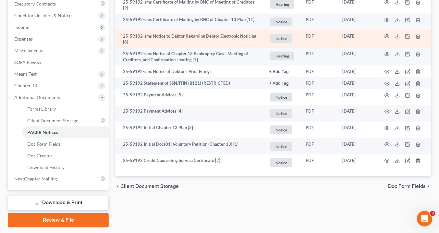
scroll to position [178, 0]
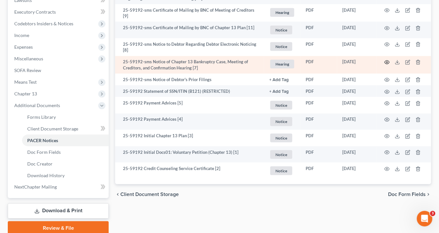
click at [387, 60] on icon "button" at bounding box center [386, 62] width 5 height 5
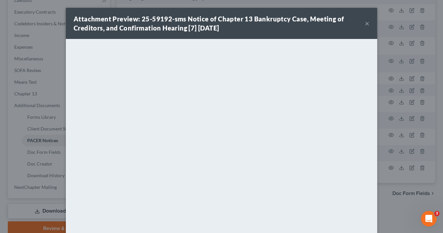
click at [367, 24] on button "×" at bounding box center [367, 23] width 5 height 8
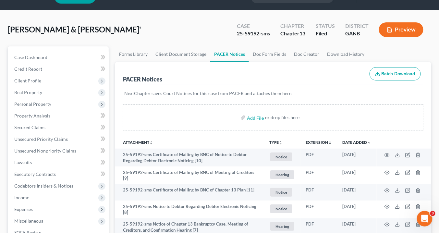
scroll to position [0, 0]
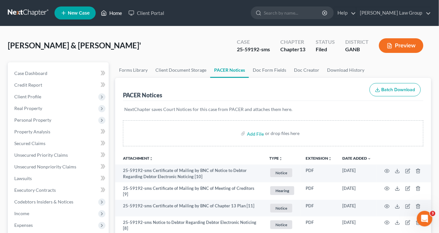
click at [119, 15] on link "Home" at bounding box center [112, 13] width 28 height 12
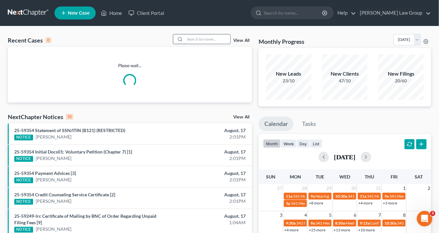
drag, startPoint x: 196, startPoint y: 41, endPoint x: 205, endPoint y: 42, distance: 8.9
click at [199, 41] on input "search" at bounding box center [207, 38] width 45 height 9
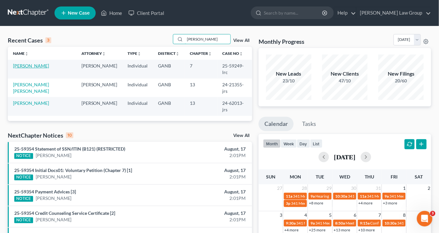
type input "[PERSON_NAME]"
click at [30, 64] on link "[PERSON_NAME]" at bounding box center [31, 66] width 36 height 6
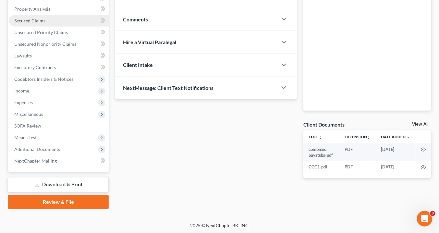
scroll to position [71, 0]
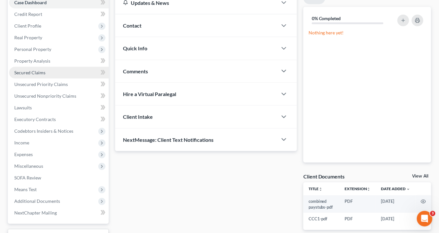
click at [25, 70] on span "Secured Claims" at bounding box center [29, 73] width 31 height 6
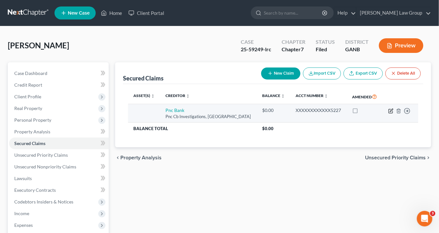
click at [391, 110] on icon "button" at bounding box center [390, 110] width 5 height 5
select select "36"
select select "0"
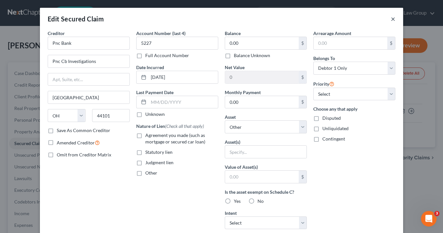
click at [391, 17] on button "×" at bounding box center [393, 19] width 5 height 8
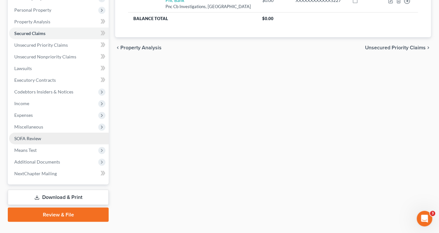
scroll to position [123, 0]
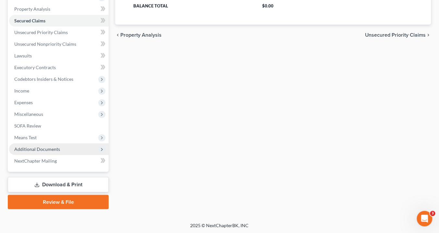
click at [44, 148] on span "Additional Documents" at bounding box center [37, 149] width 46 height 6
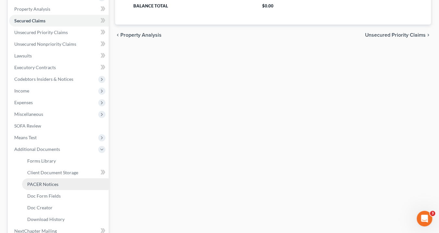
click at [52, 184] on span "PACER Notices" at bounding box center [42, 184] width 31 height 6
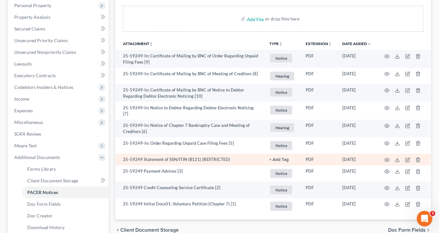
scroll to position [130, 0]
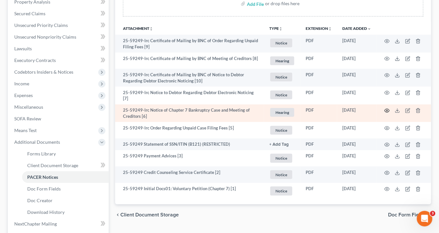
click at [386, 109] on icon "button" at bounding box center [387, 111] width 5 height 4
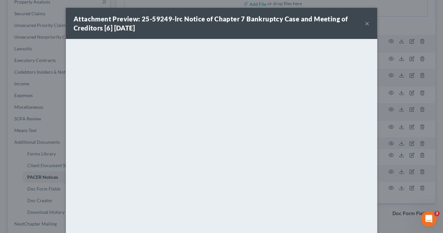
click at [366, 24] on button "×" at bounding box center [367, 23] width 5 height 8
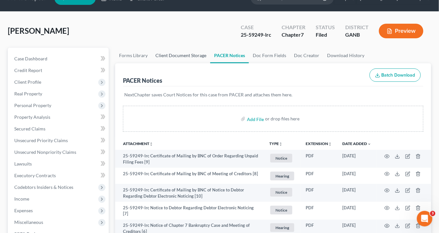
scroll to position [0, 0]
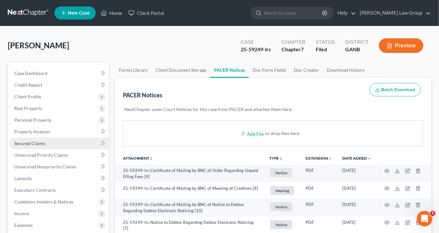
click at [31, 142] on span "Secured Claims" at bounding box center [29, 143] width 31 height 6
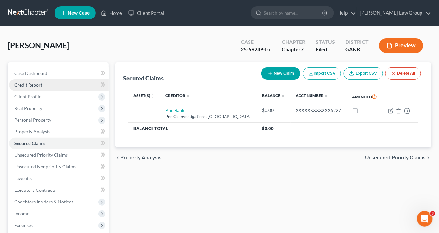
click at [33, 83] on span "Credit Report" at bounding box center [28, 85] width 28 height 6
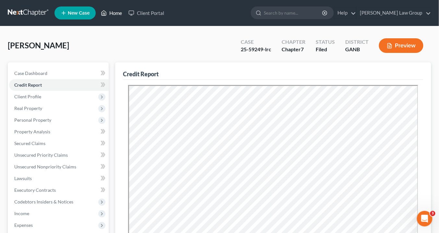
click at [116, 14] on link "Home" at bounding box center [112, 13] width 28 height 12
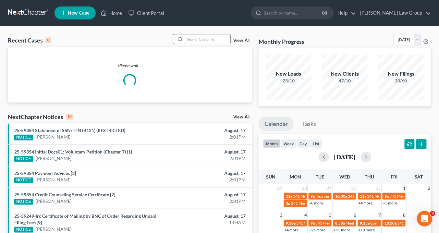
click at [192, 38] on input "search" at bounding box center [207, 38] width 45 height 9
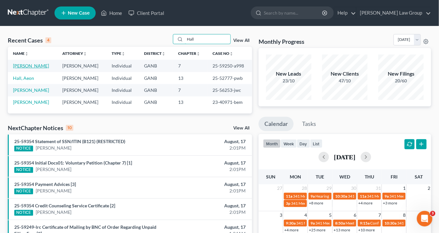
type input "Hall"
click at [21, 66] on link "[PERSON_NAME]" at bounding box center [31, 66] width 36 height 6
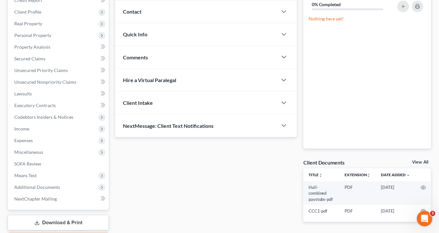
scroll to position [123, 0]
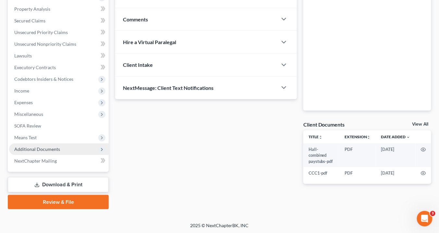
click at [36, 149] on span "Additional Documents" at bounding box center [37, 149] width 46 height 6
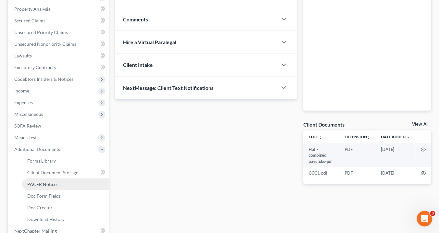
click at [50, 182] on span "PACER Notices" at bounding box center [42, 184] width 31 height 6
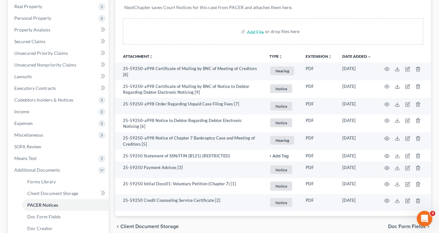
scroll to position [156, 0]
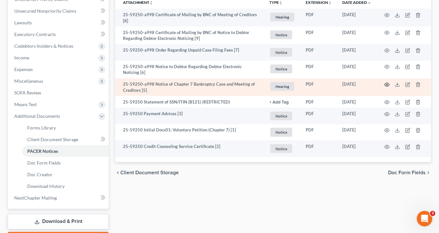
click at [387, 83] on icon "button" at bounding box center [386, 84] width 5 height 5
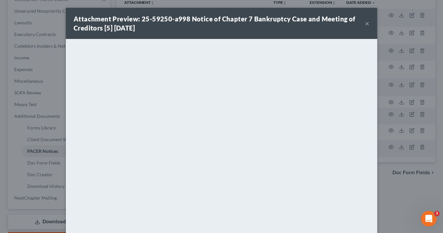
click at [366, 21] on button "×" at bounding box center [367, 23] width 5 height 8
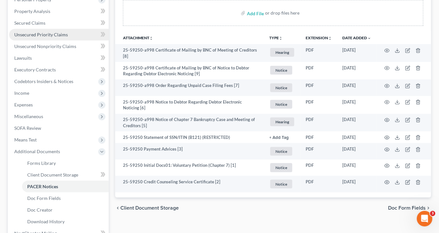
scroll to position [104, 0]
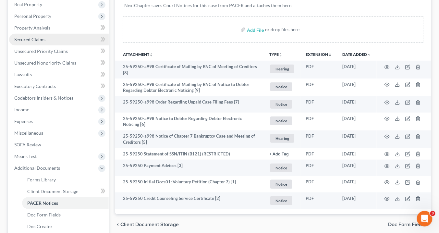
click at [21, 39] on span "Secured Claims" at bounding box center [29, 40] width 31 height 6
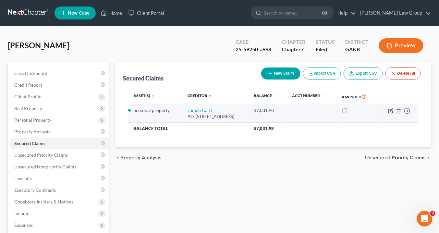
click at [392, 109] on icon "button" at bounding box center [390, 110] width 5 height 5
select select "7"
select select "0"
select select "3"
select select "0"
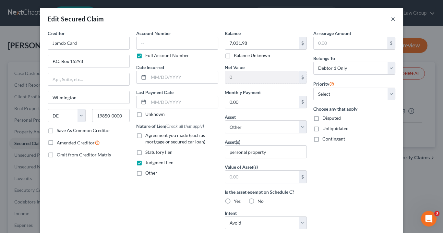
click at [391, 18] on button "×" at bounding box center [393, 19] width 5 height 8
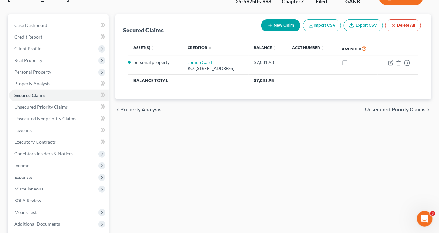
scroll to position [78, 0]
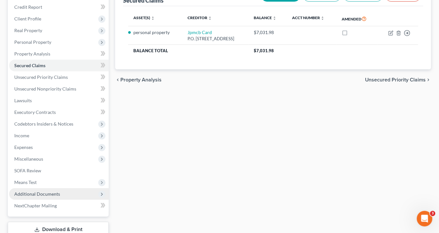
click at [59, 192] on span "Additional Documents" at bounding box center [59, 194] width 100 height 12
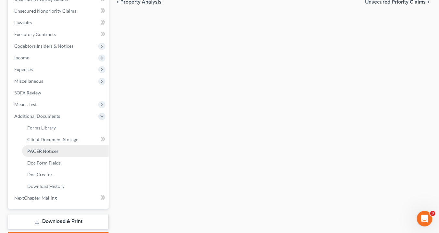
click at [53, 148] on span "PACER Notices" at bounding box center [42, 151] width 31 height 6
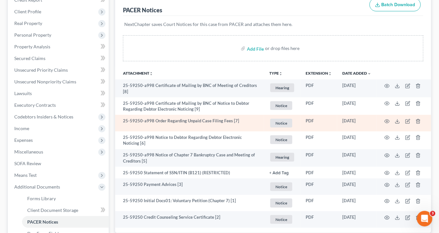
scroll to position [104, 0]
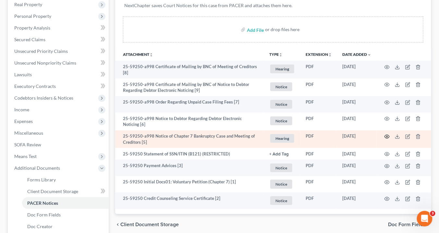
click at [387, 135] on icon "button" at bounding box center [386, 136] width 5 height 5
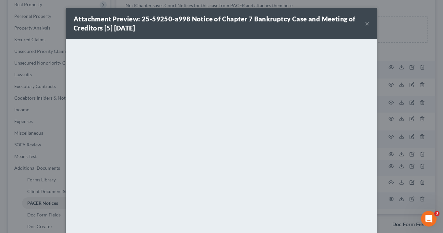
click at [365, 24] on button "×" at bounding box center [367, 23] width 5 height 8
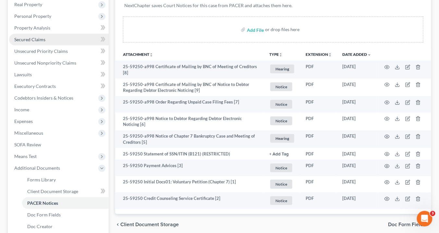
click at [28, 41] on span "Secured Claims" at bounding box center [29, 40] width 31 height 6
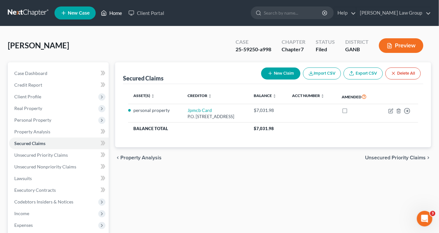
click at [117, 15] on link "Home" at bounding box center [112, 13] width 28 height 12
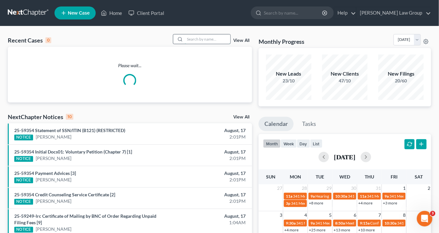
click at [210, 41] on input "search" at bounding box center [207, 38] width 45 height 9
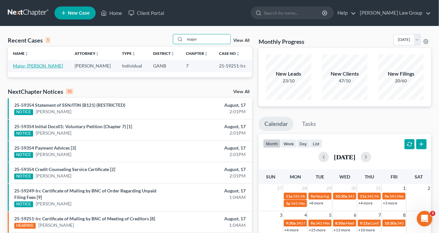
type input "major"
click at [37, 66] on link "Major, [PERSON_NAME]" at bounding box center [38, 66] width 50 height 6
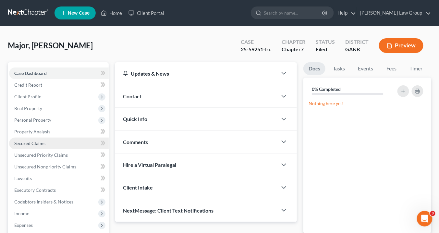
click at [41, 143] on span "Secured Claims" at bounding box center [29, 143] width 31 height 6
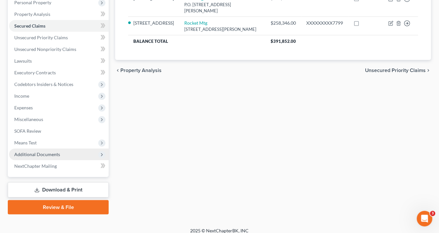
scroll to position [123, 0]
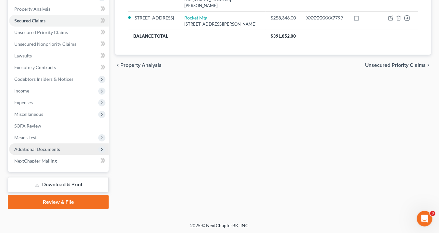
click at [45, 146] on span "Additional Documents" at bounding box center [37, 149] width 46 height 6
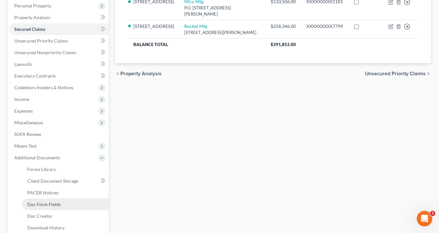
scroll to position [174, 0]
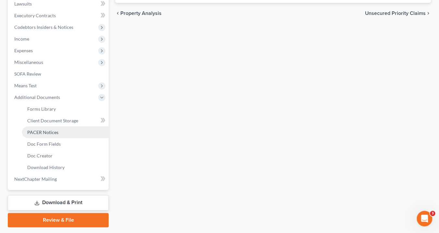
click at [53, 133] on span "PACER Notices" at bounding box center [42, 132] width 31 height 6
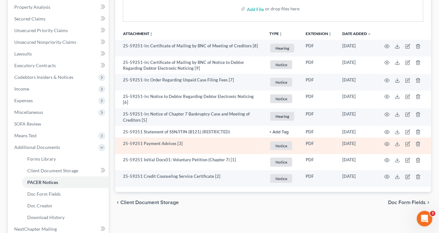
scroll to position [156, 0]
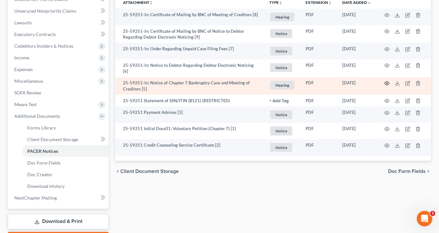
click at [387, 82] on icon "button" at bounding box center [386, 83] width 5 height 5
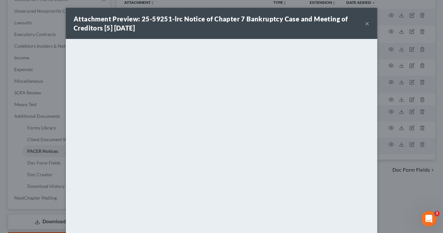
drag, startPoint x: 365, startPoint y: 24, endPoint x: 325, endPoint y: 2, distance: 46.0
click at [366, 24] on button "×" at bounding box center [367, 23] width 5 height 8
